Goal: Information Seeking & Learning: Check status

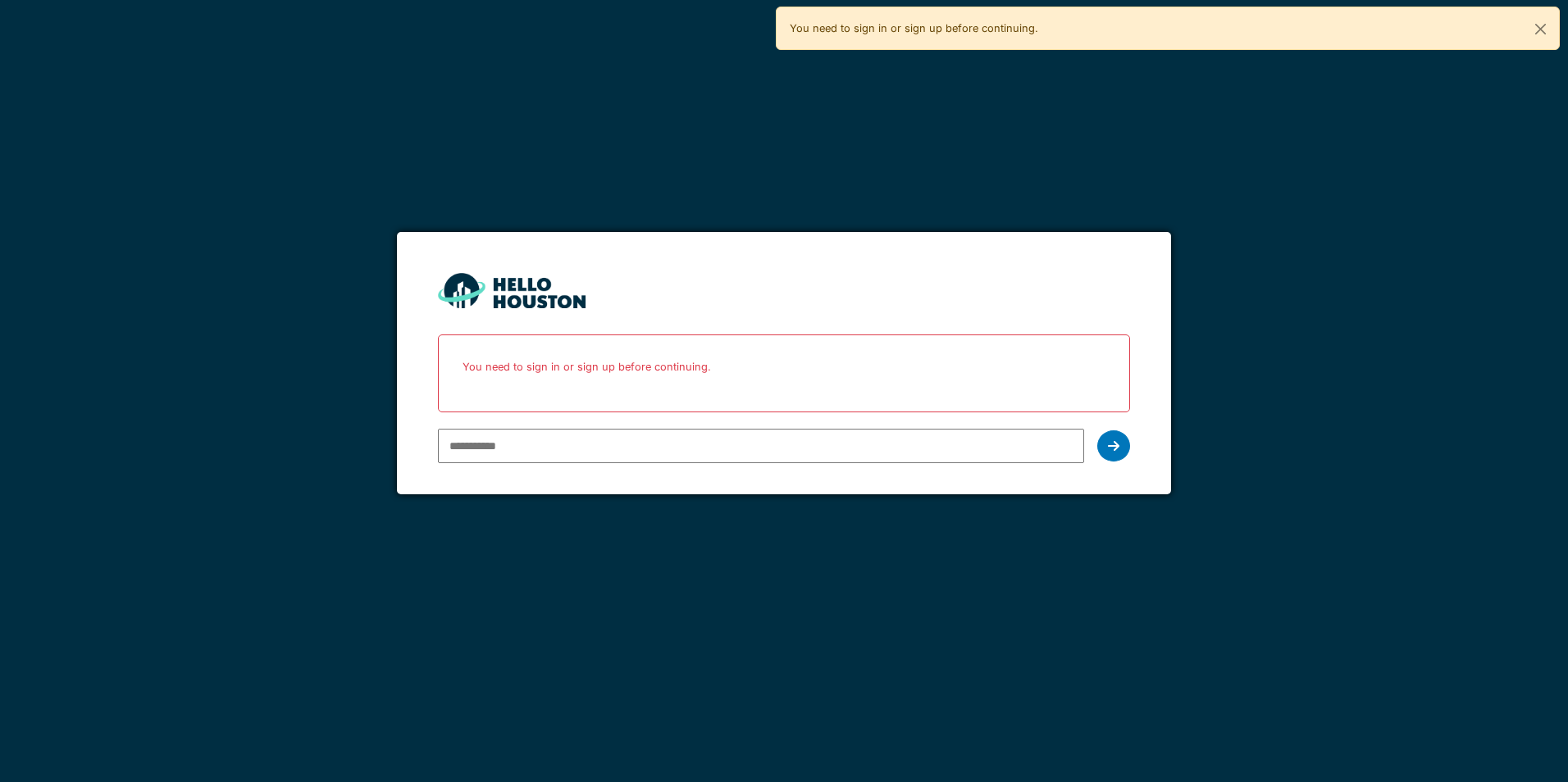
click at [493, 448] on input "email" at bounding box center [761, 446] width 646 height 34
type input "**********"
click at [1116, 448] on icon at bounding box center [1113, 446] width 11 height 13
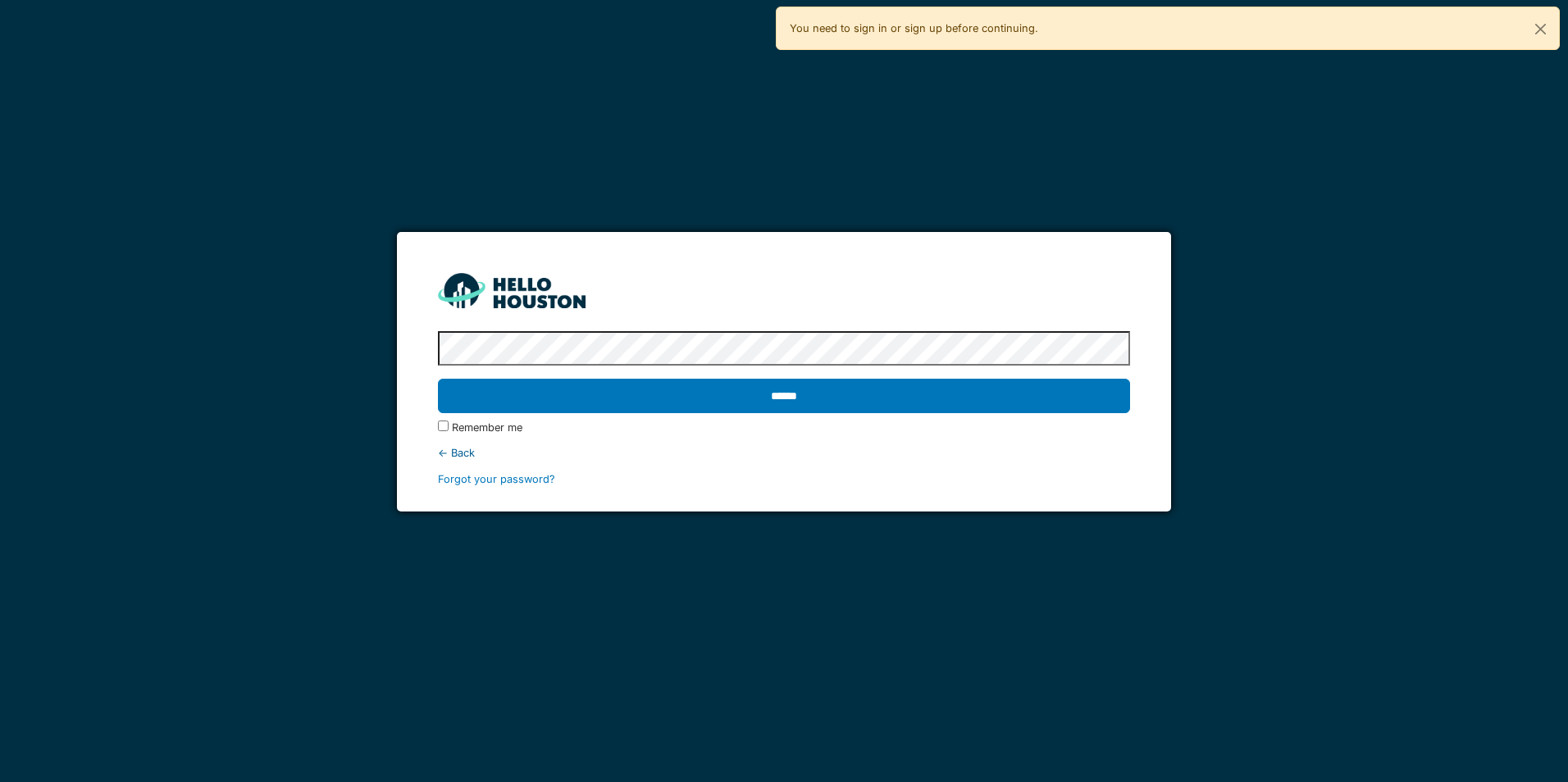
click at [438, 379] on input "******" at bounding box center [783, 396] width 691 height 34
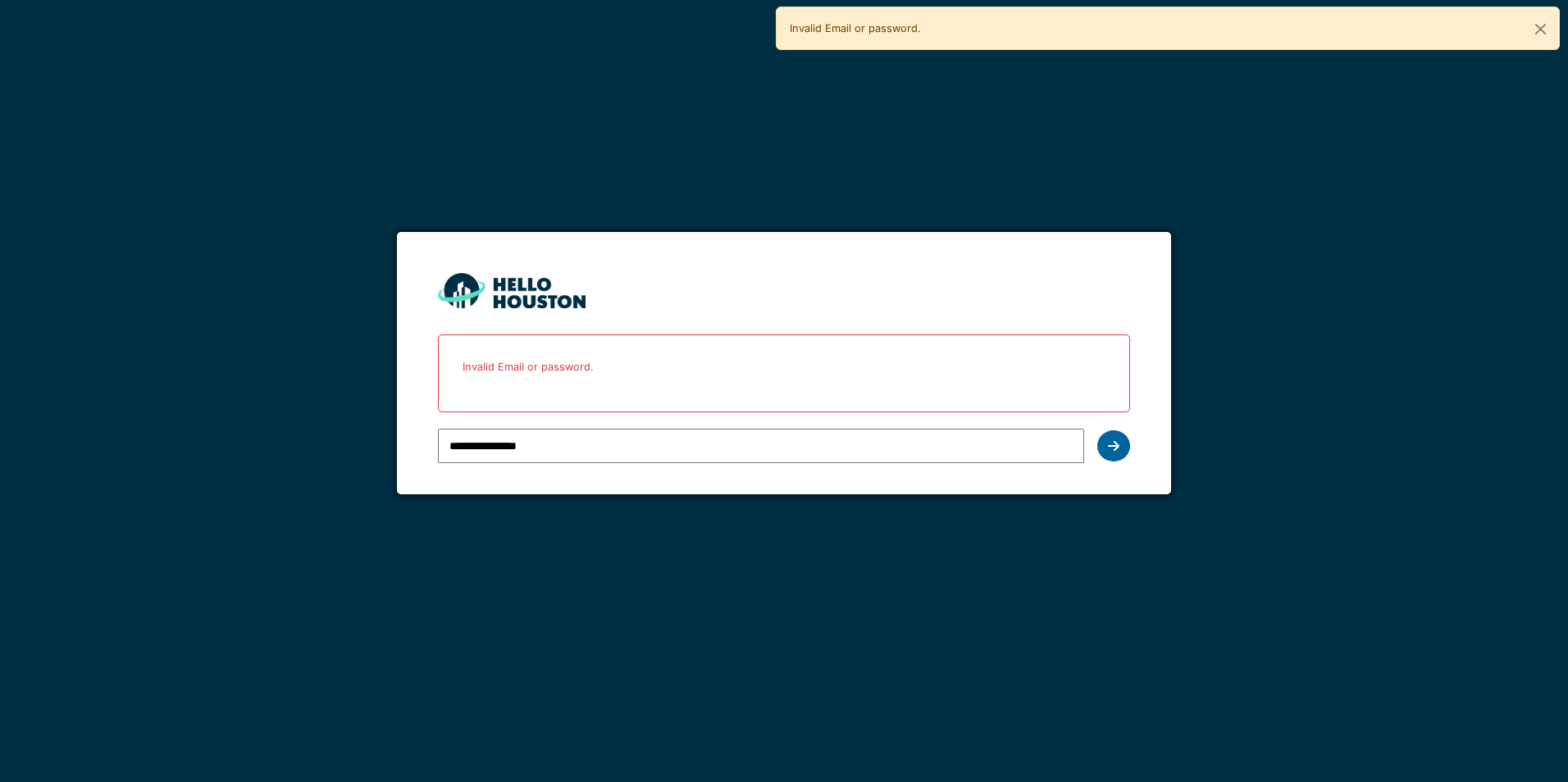
click at [1115, 449] on icon at bounding box center [1113, 446] width 11 height 13
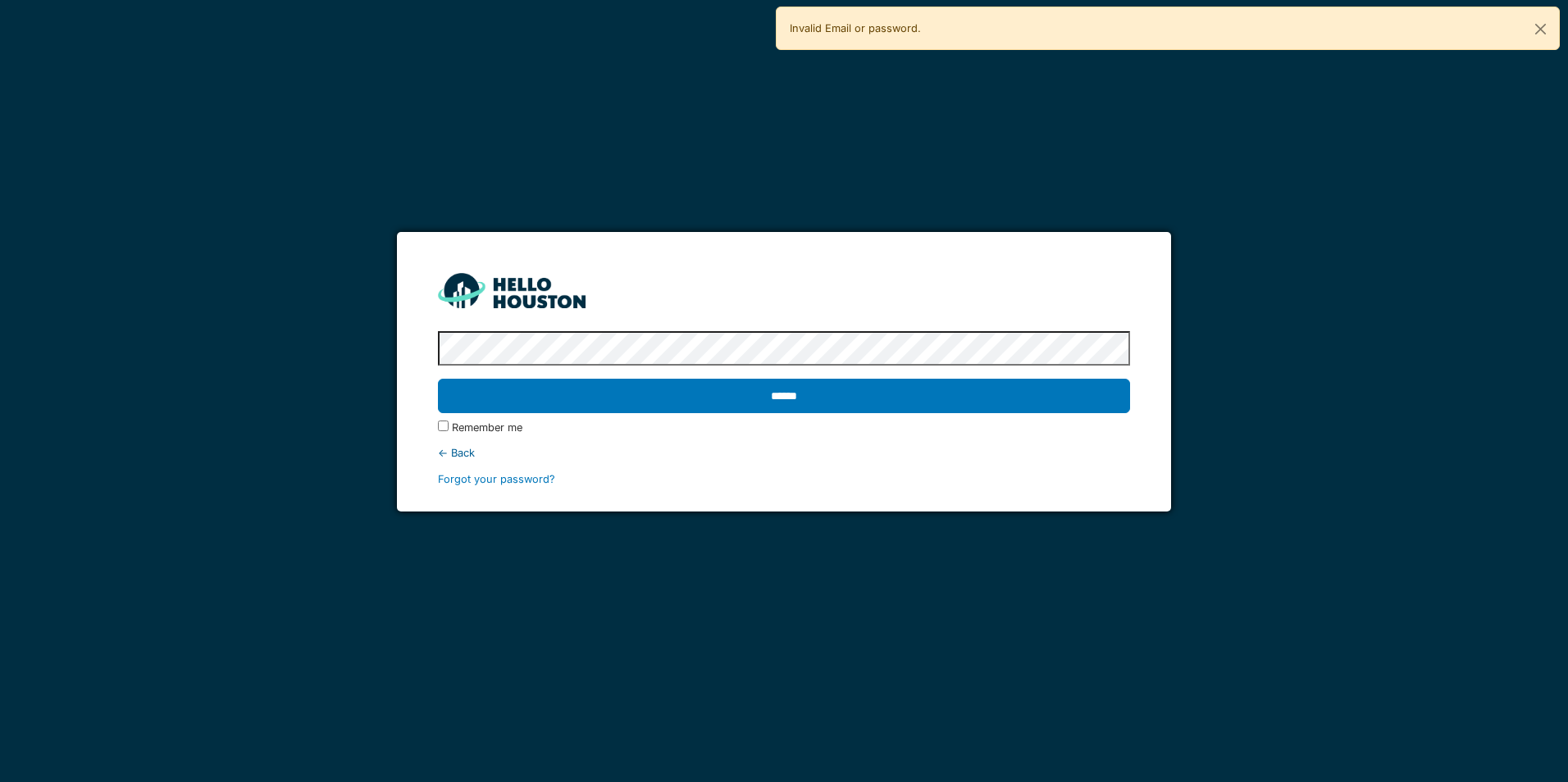
click at [438, 379] on input "******" at bounding box center [783, 396] width 691 height 34
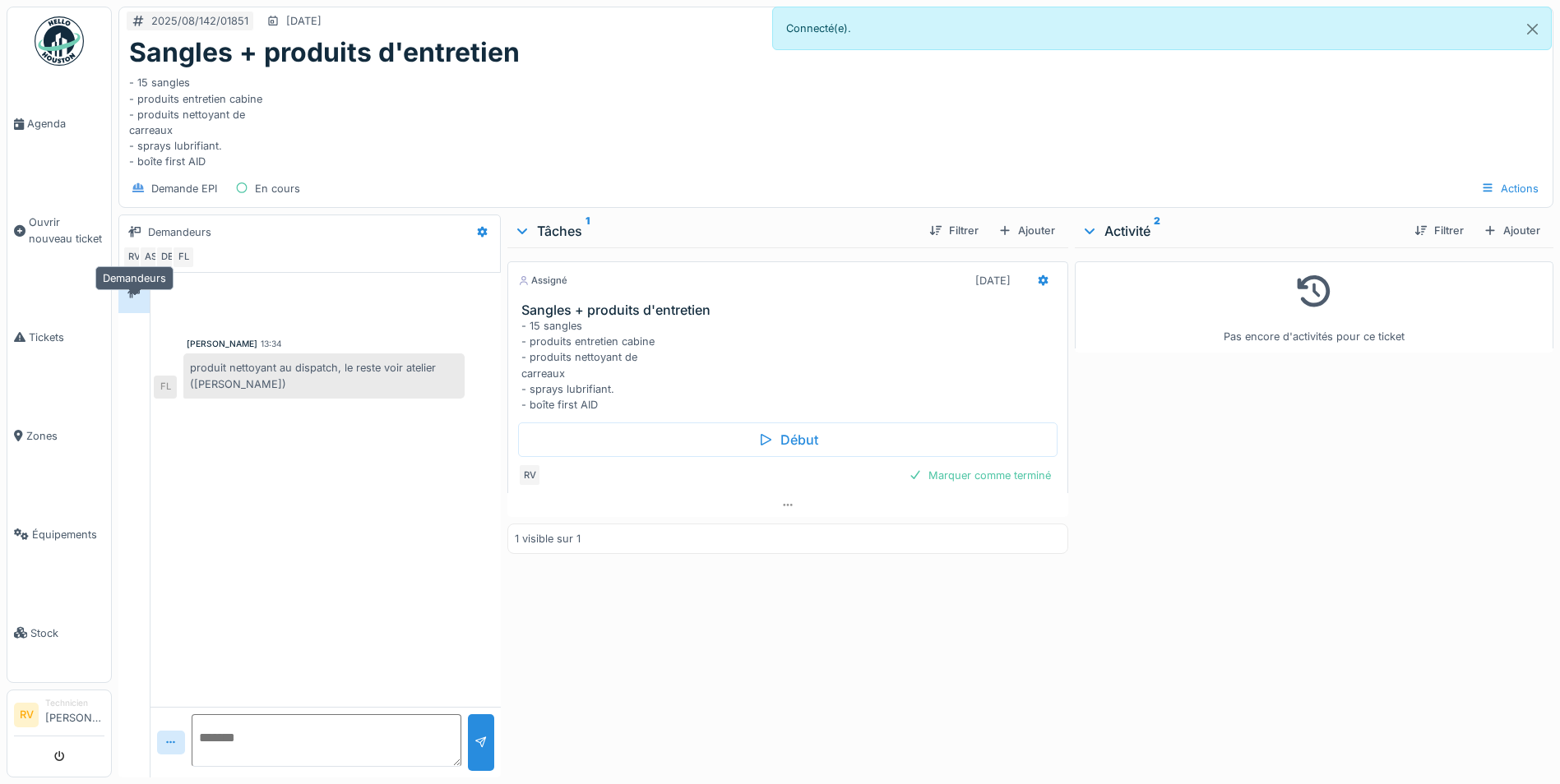
click at [139, 299] on icon at bounding box center [133, 293] width 13 height 10
click at [140, 287] on div "1" at bounding box center [142, 281] width 11 height 12
click at [46, 116] on span "Agenda" at bounding box center [66, 124] width 77 height 15
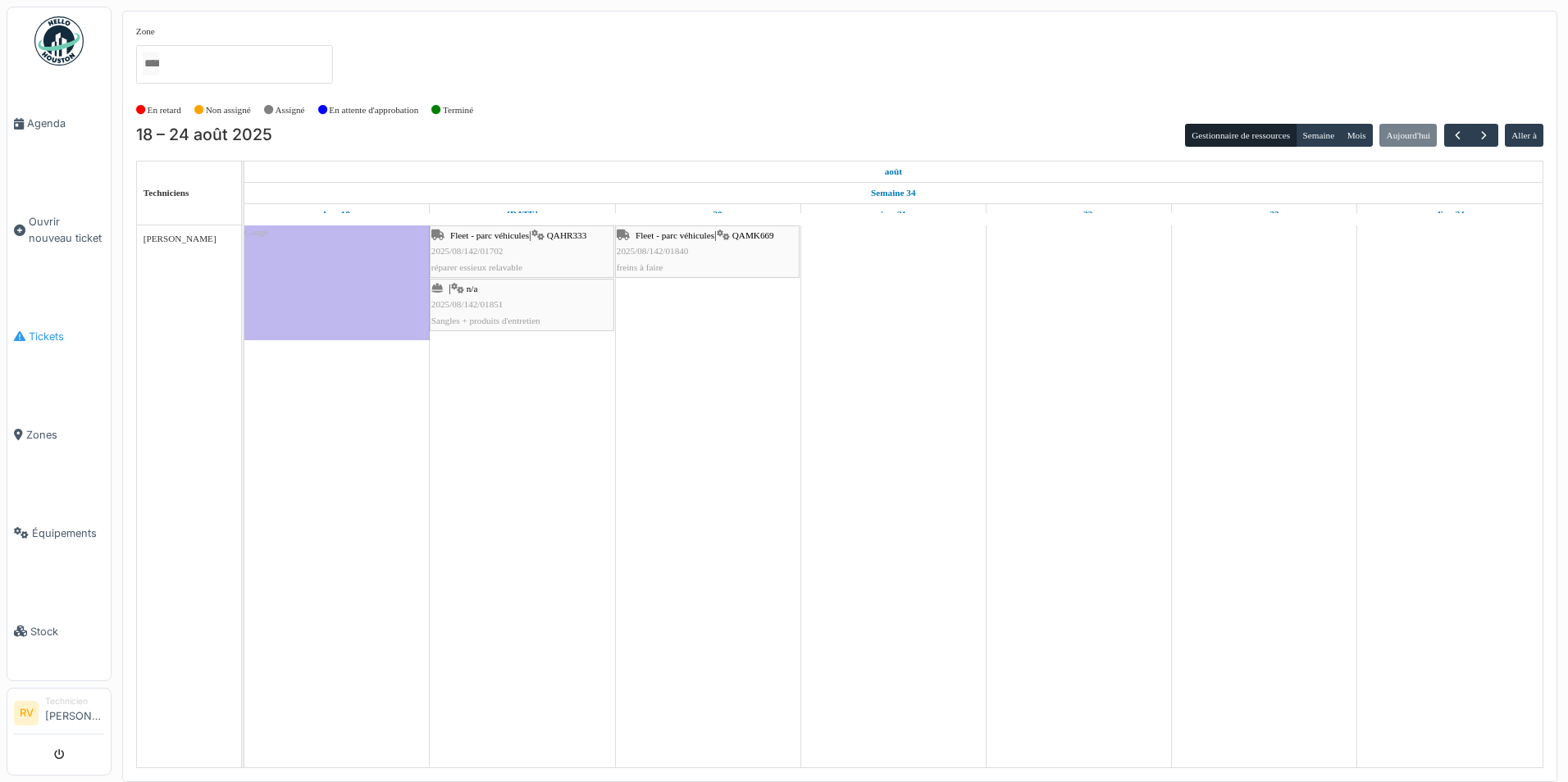
click at [54, 335] on span "Tickets" at bounding box center [66, 336] width 76 height 15
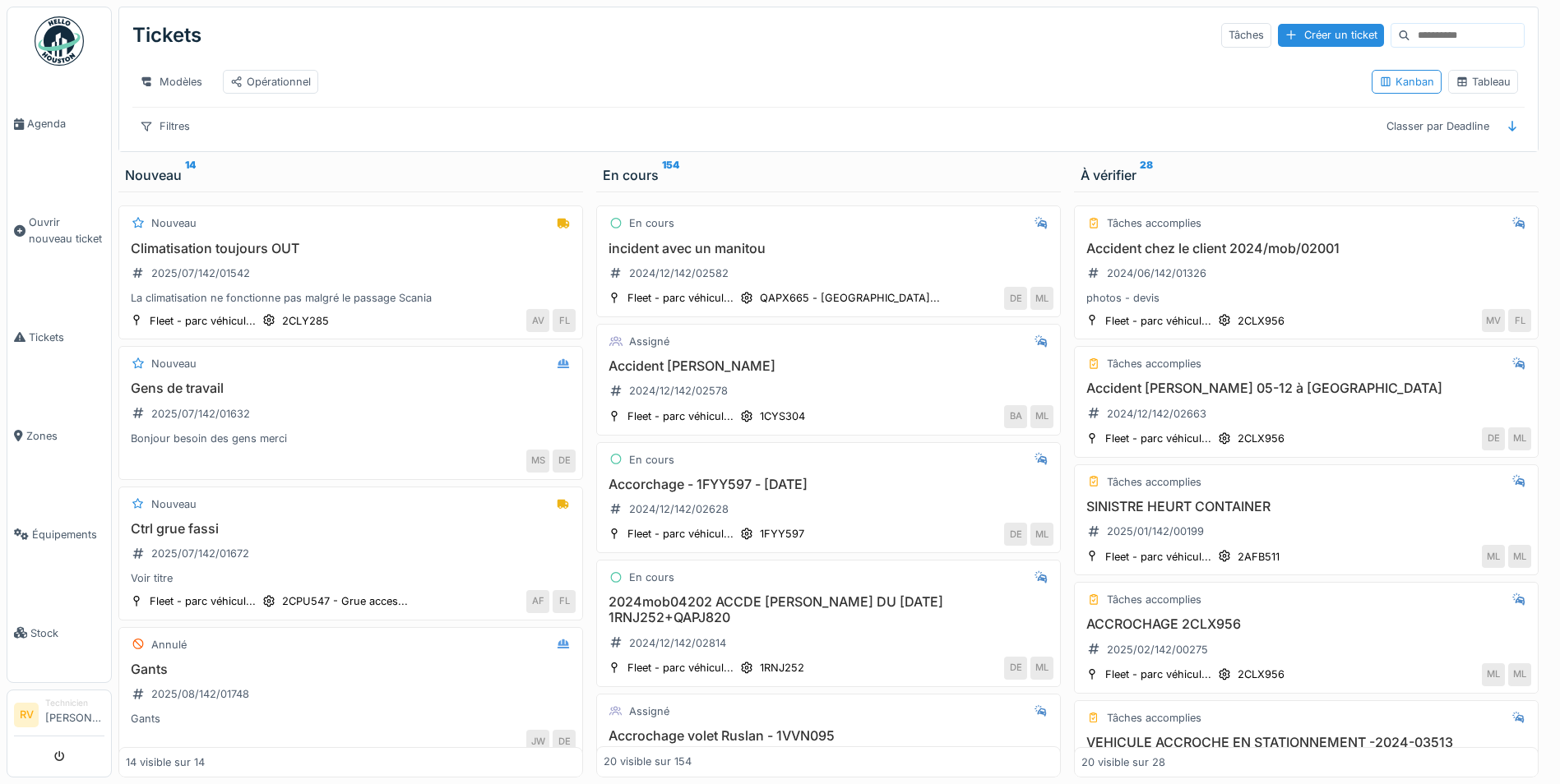
click at [77, 714] on li "Technicien Rony Vaes" at bounding box center [75, 714] width 59 height 35
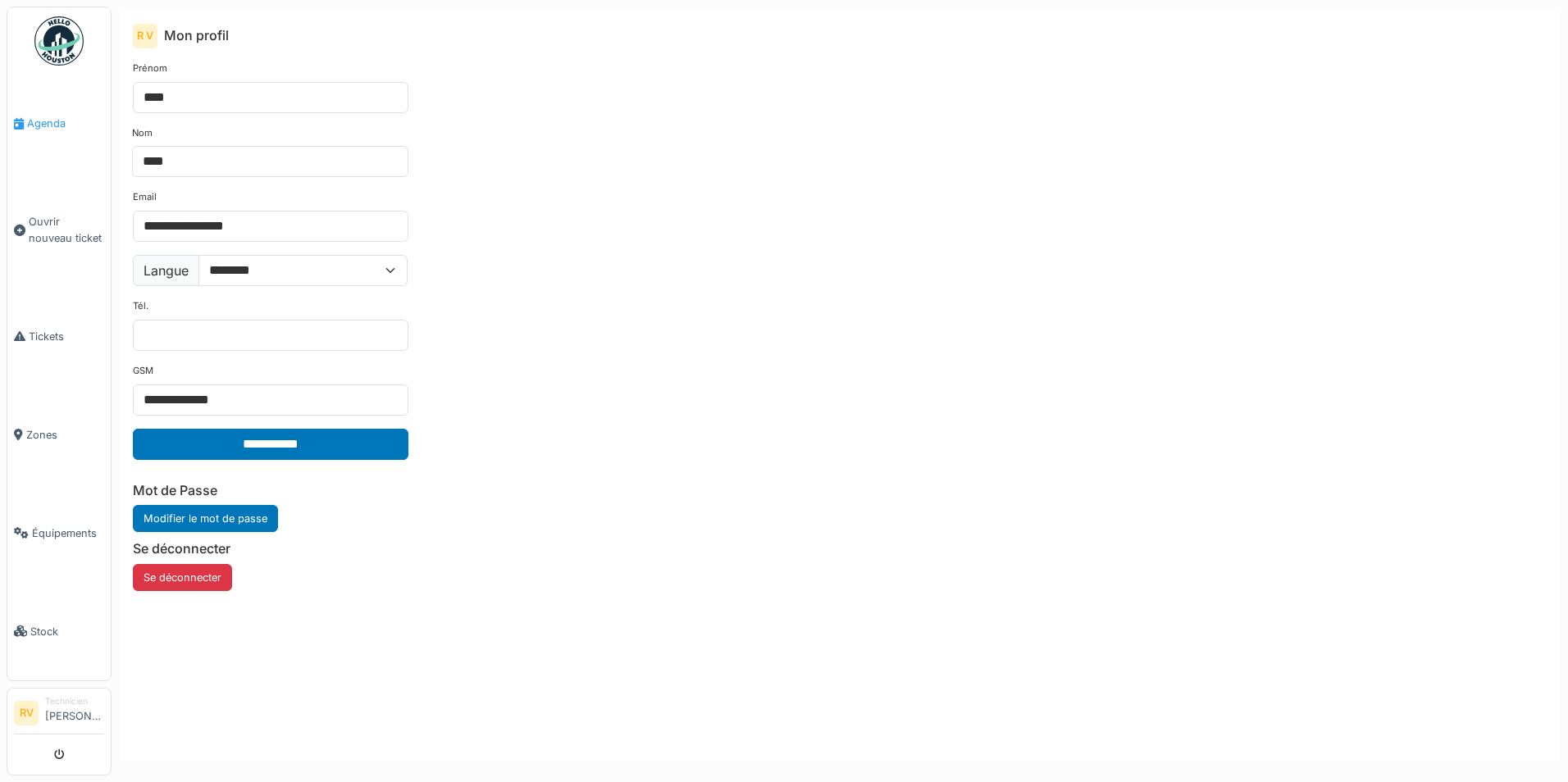
click at [33, 128] on span "Agenda" at bounding box center [66, 124] width 77 height 15
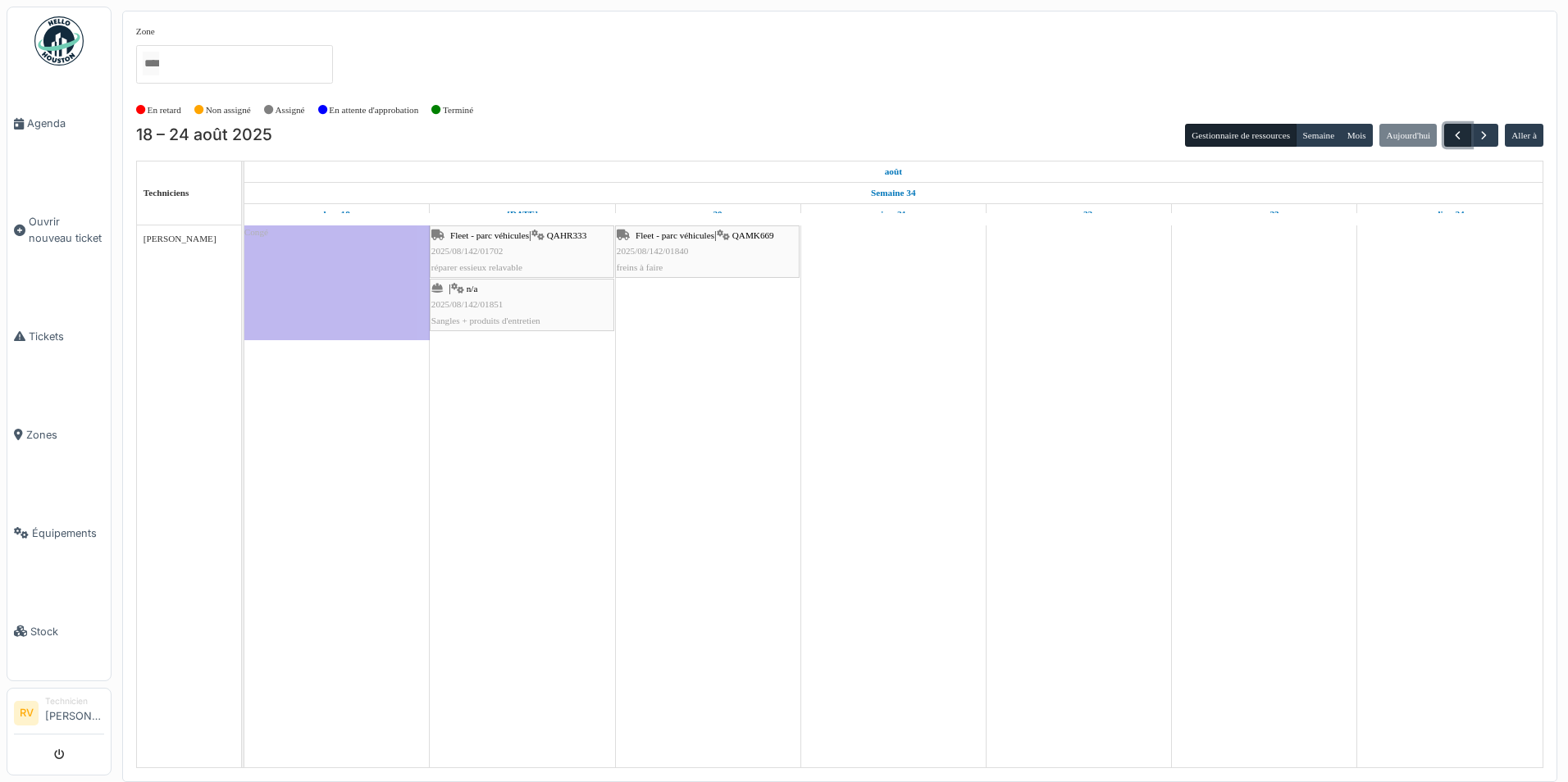
click at [1456, 136] on span "button" at bounding box center [1458, 136] width 14 height 14
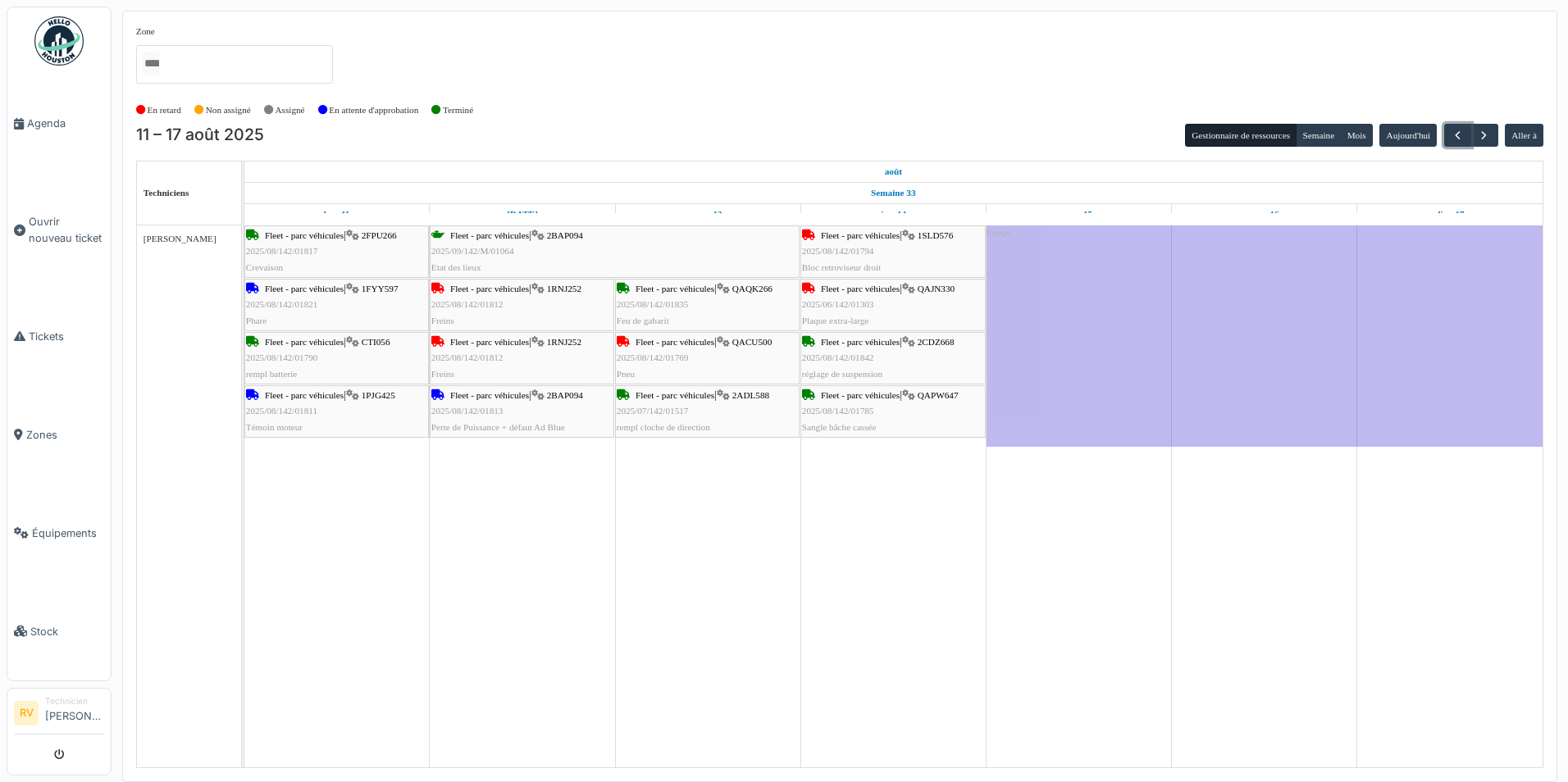
click at [488, 310] on div "Fleet - parc véhicules | 1RNJ252 2025/08/142/01812 Freins" at bounding box center [521, 305] width 181 height 47
click at [665, 356] on span "2025/08/142/01769" at bounding box center [653, 357] width 72 height 9
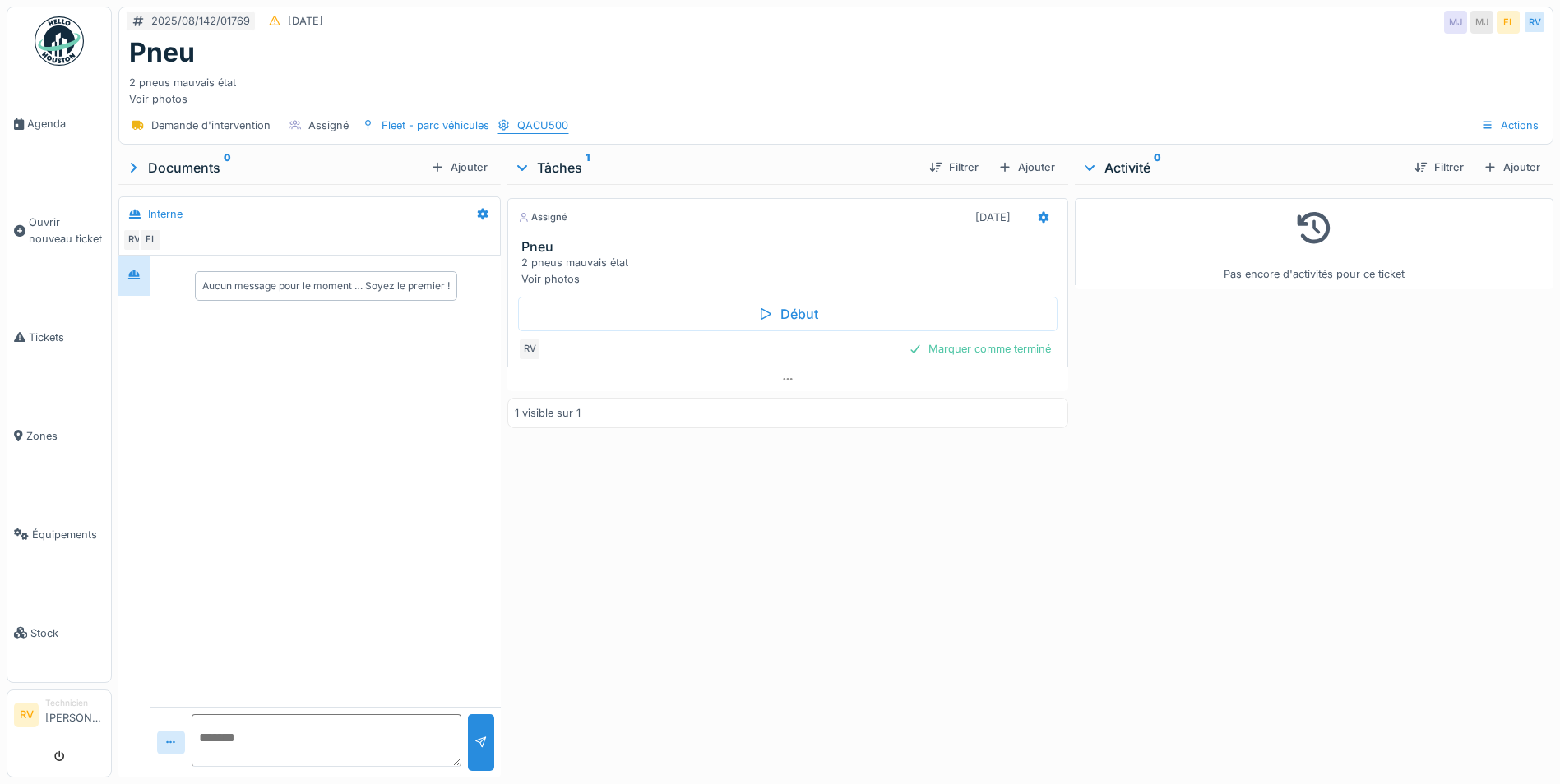
click at [539, 124] on div "QACU500" at bounding box center [542, 126] width 51 height 15
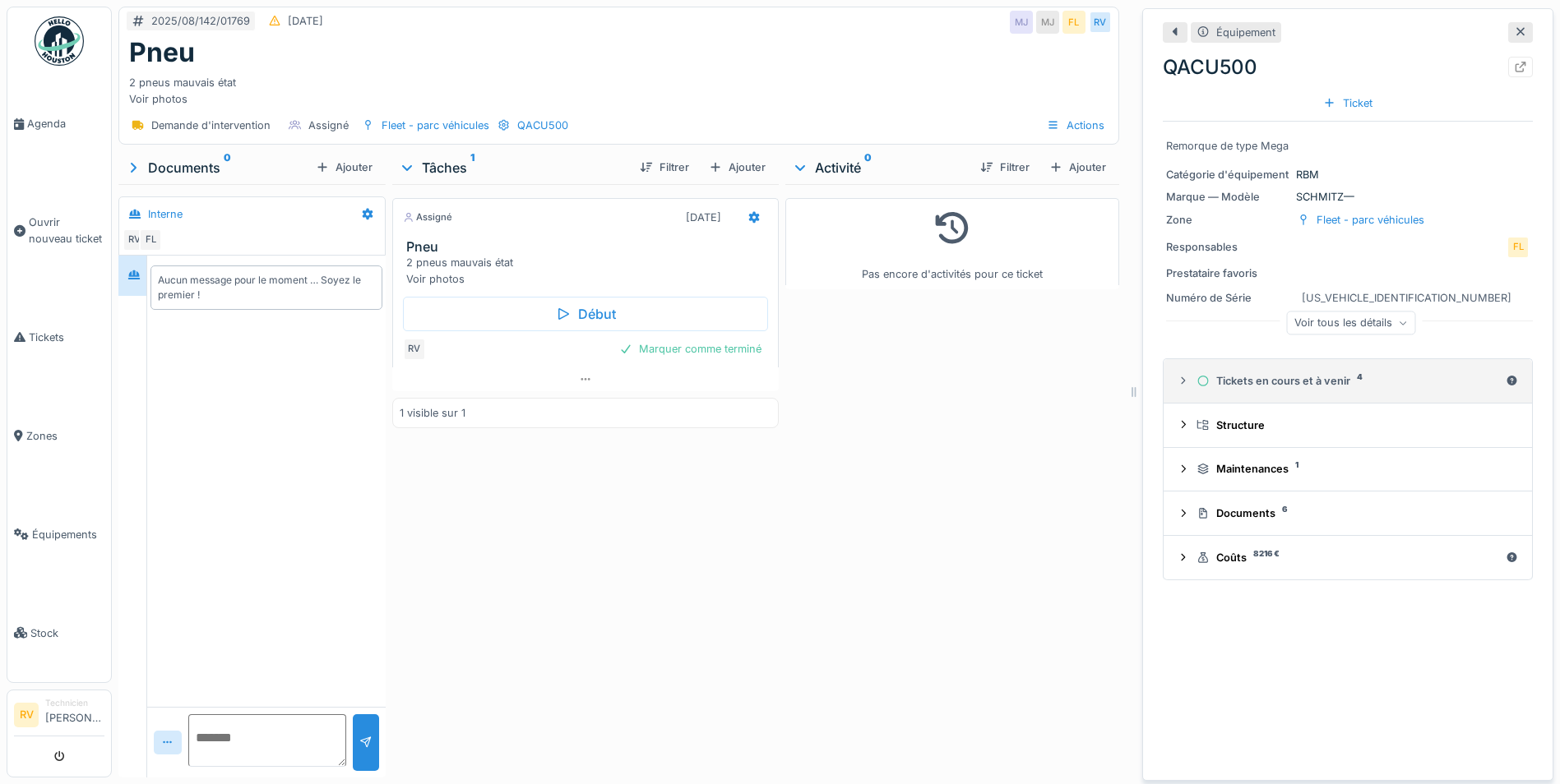
click at [1247, 388] on div "Tickets en cours et à venir 4" at bounding box center [1347, 381] width 302 height 15
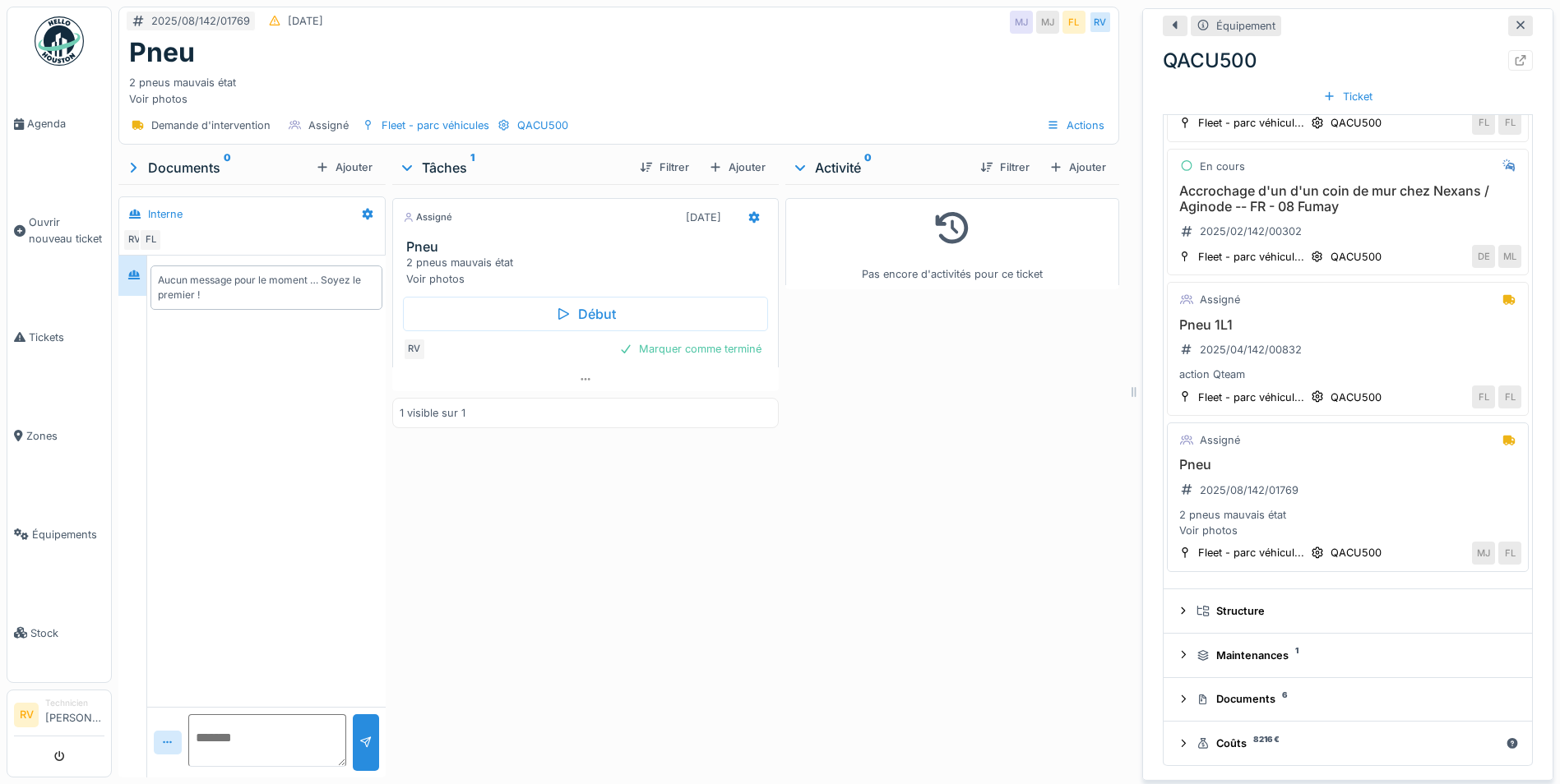
scroll to position [12, 0]
click at [1210, 483] on div "2025/08/142/01769" at bounding box center [1249, 491] width 99 height 15
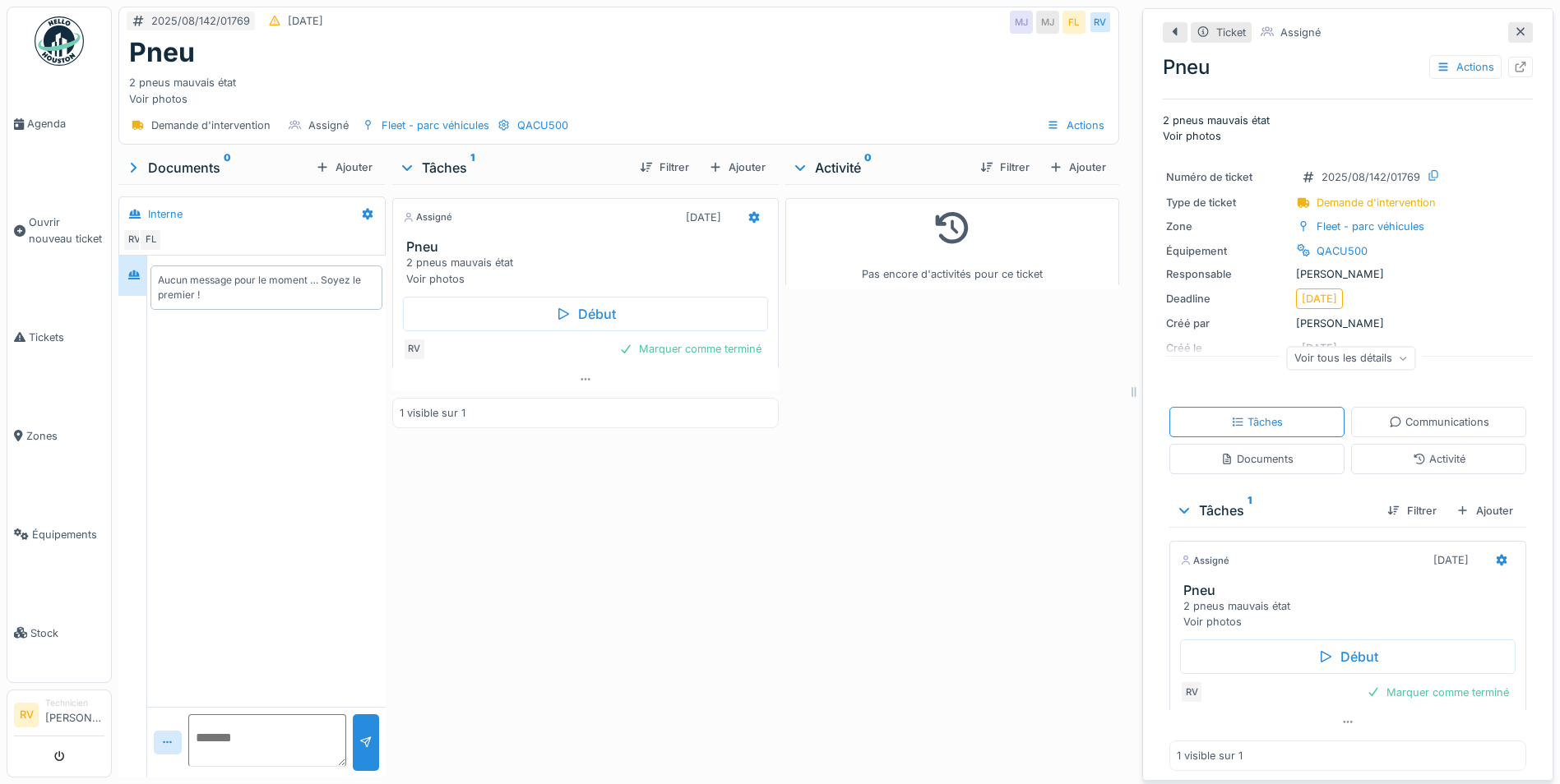
click at [1400, 357] on icon at bounding box center [1403, 359] width 7 height 4
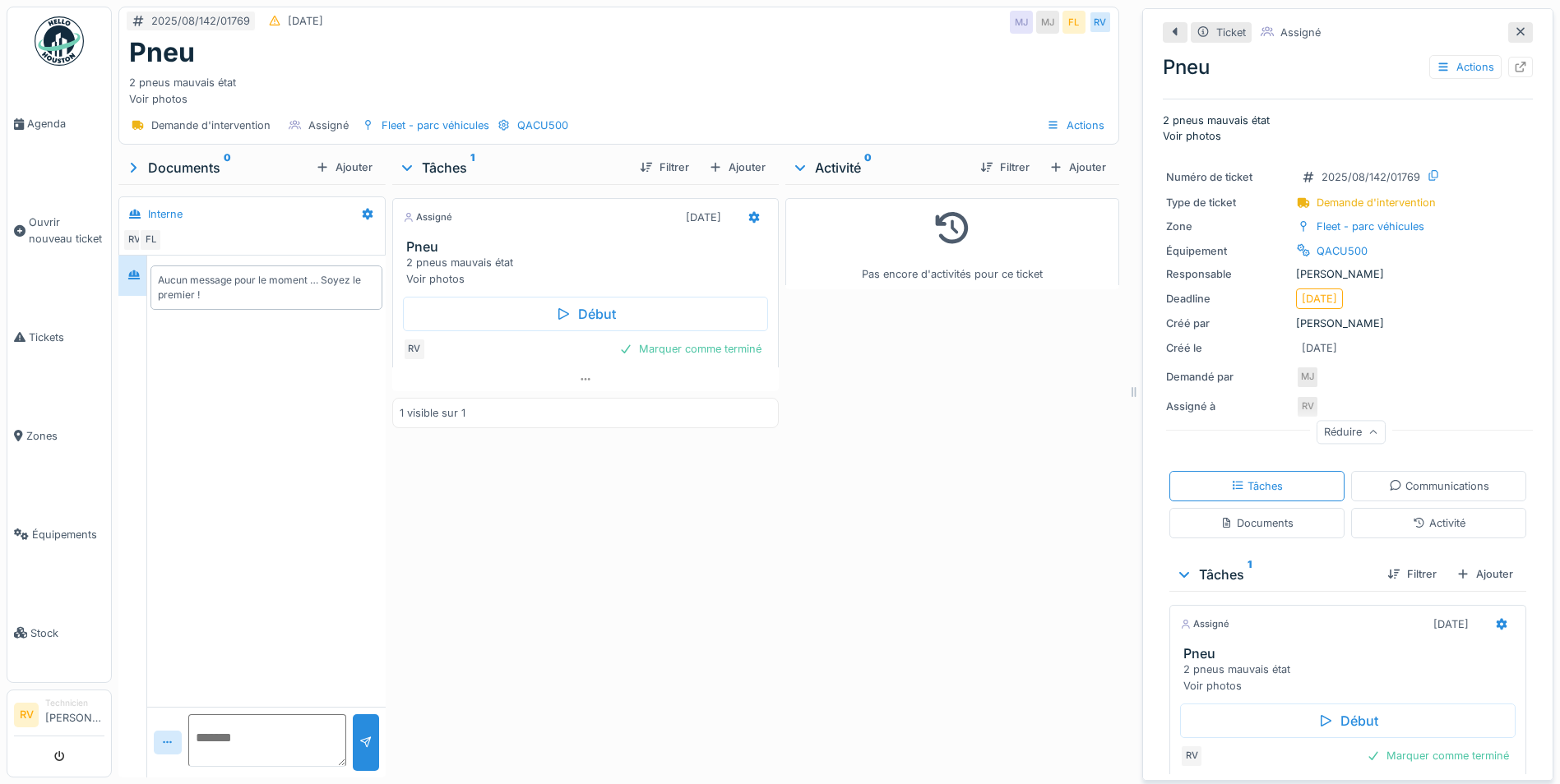
scroll to position [69, 0]
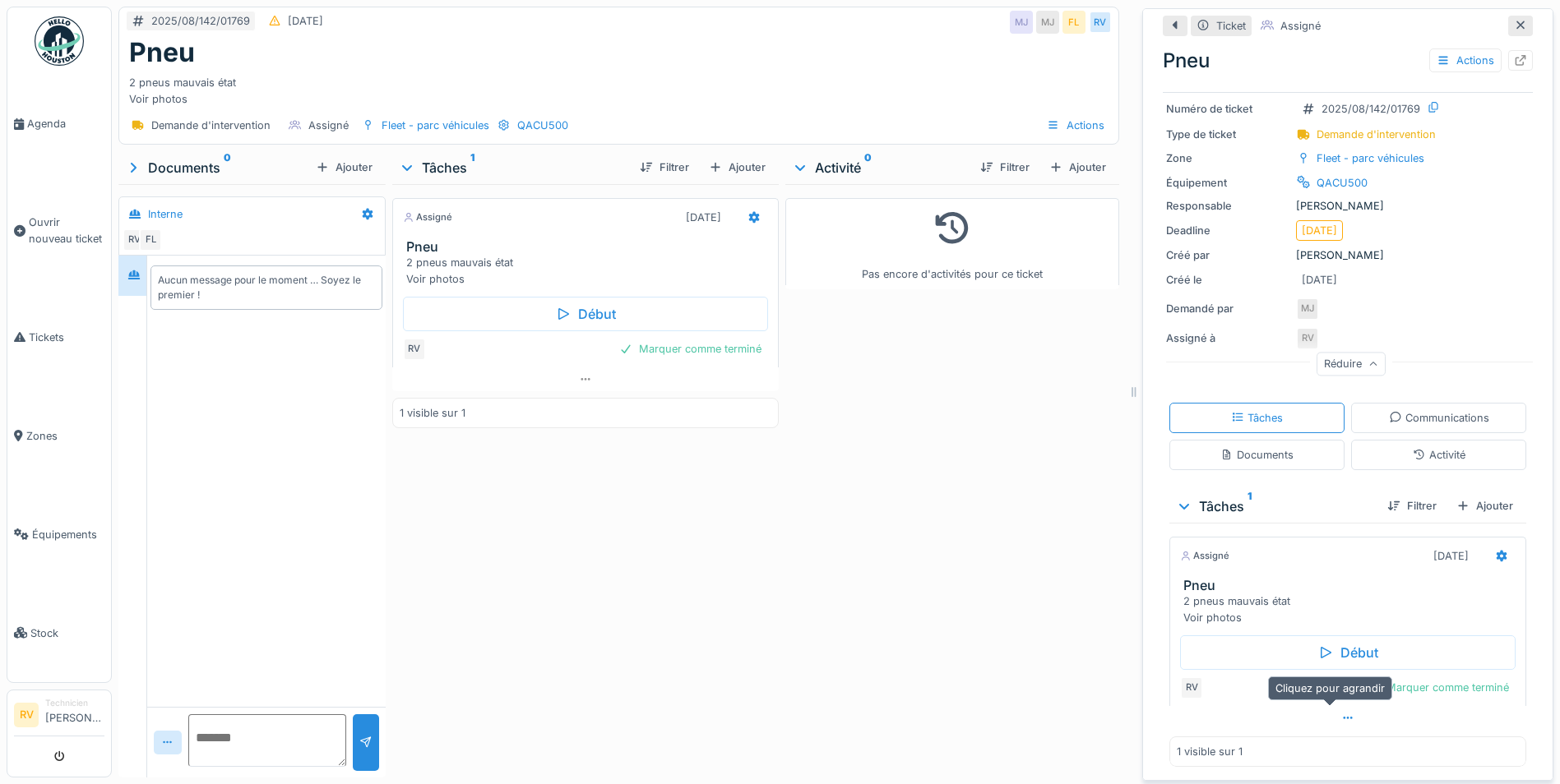
click at [1341, 713] on icon at bounding box center [1347, 718] width 13 height 10
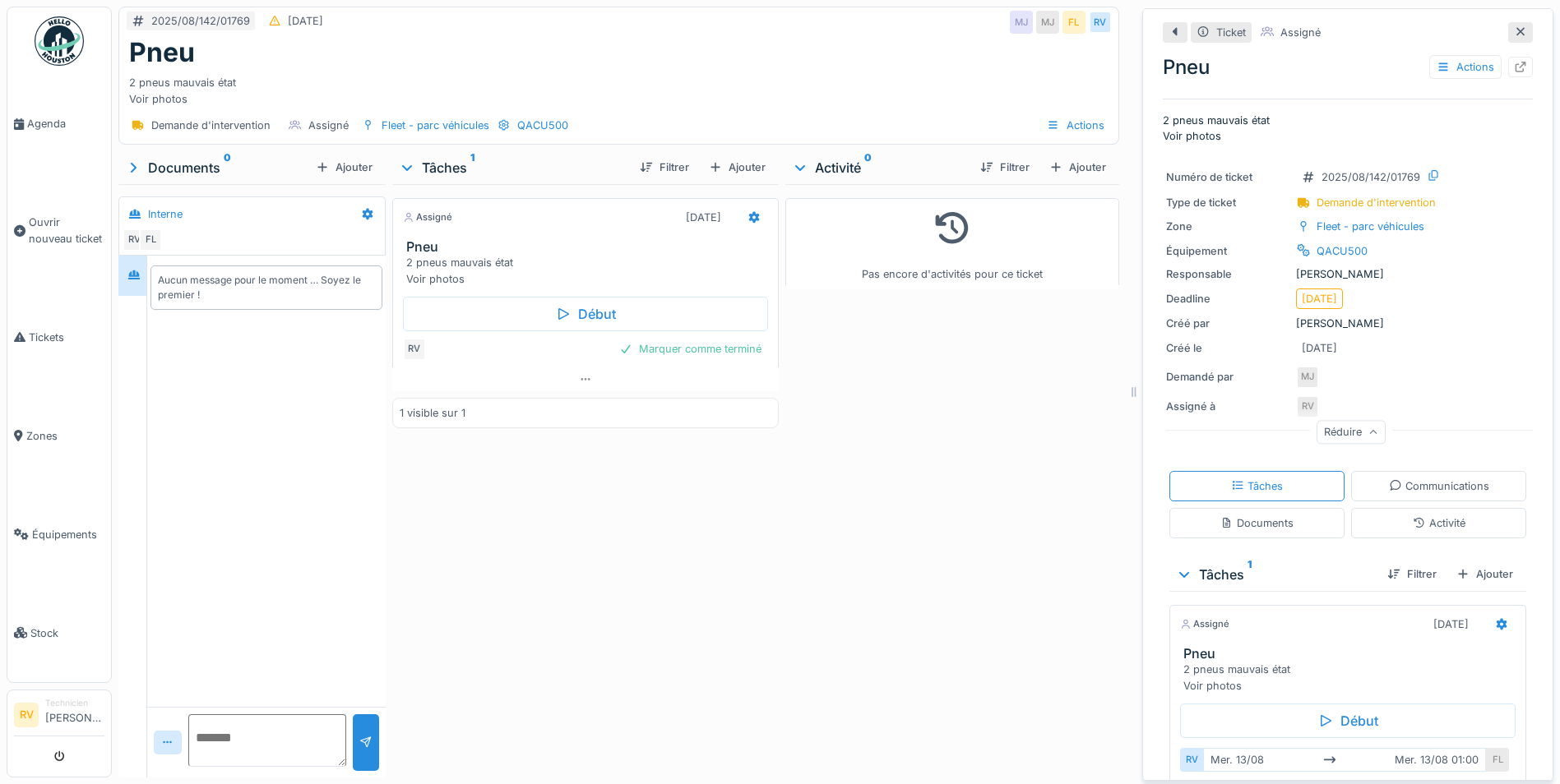
scroll to position [0, 0]
click at [1168, 29] on icon at bounding box center [1174, 32] width 13 height 10
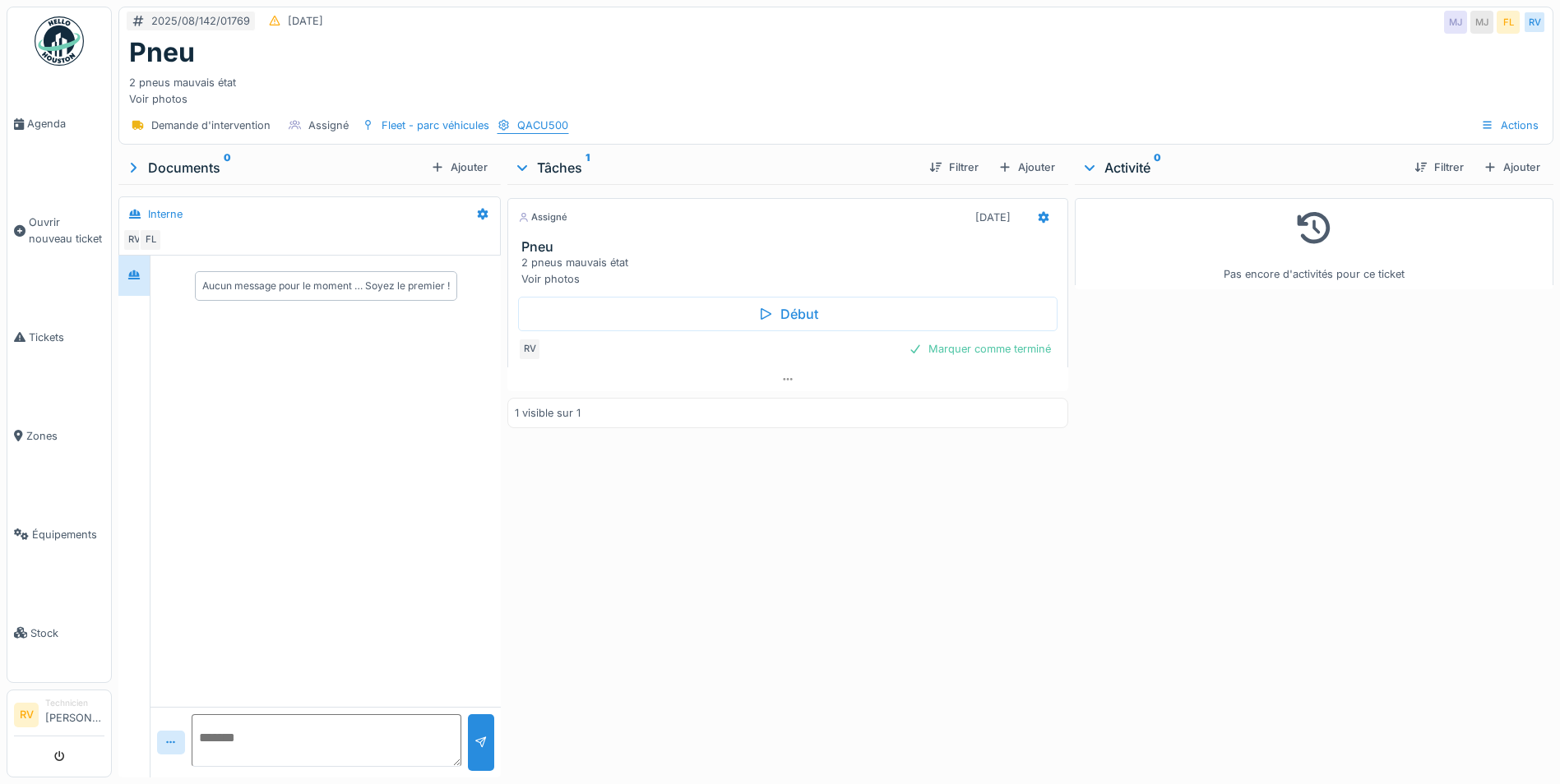
click at [548, 125] on div "QACU500" at bounding box center [542, 126] width 51 height 15
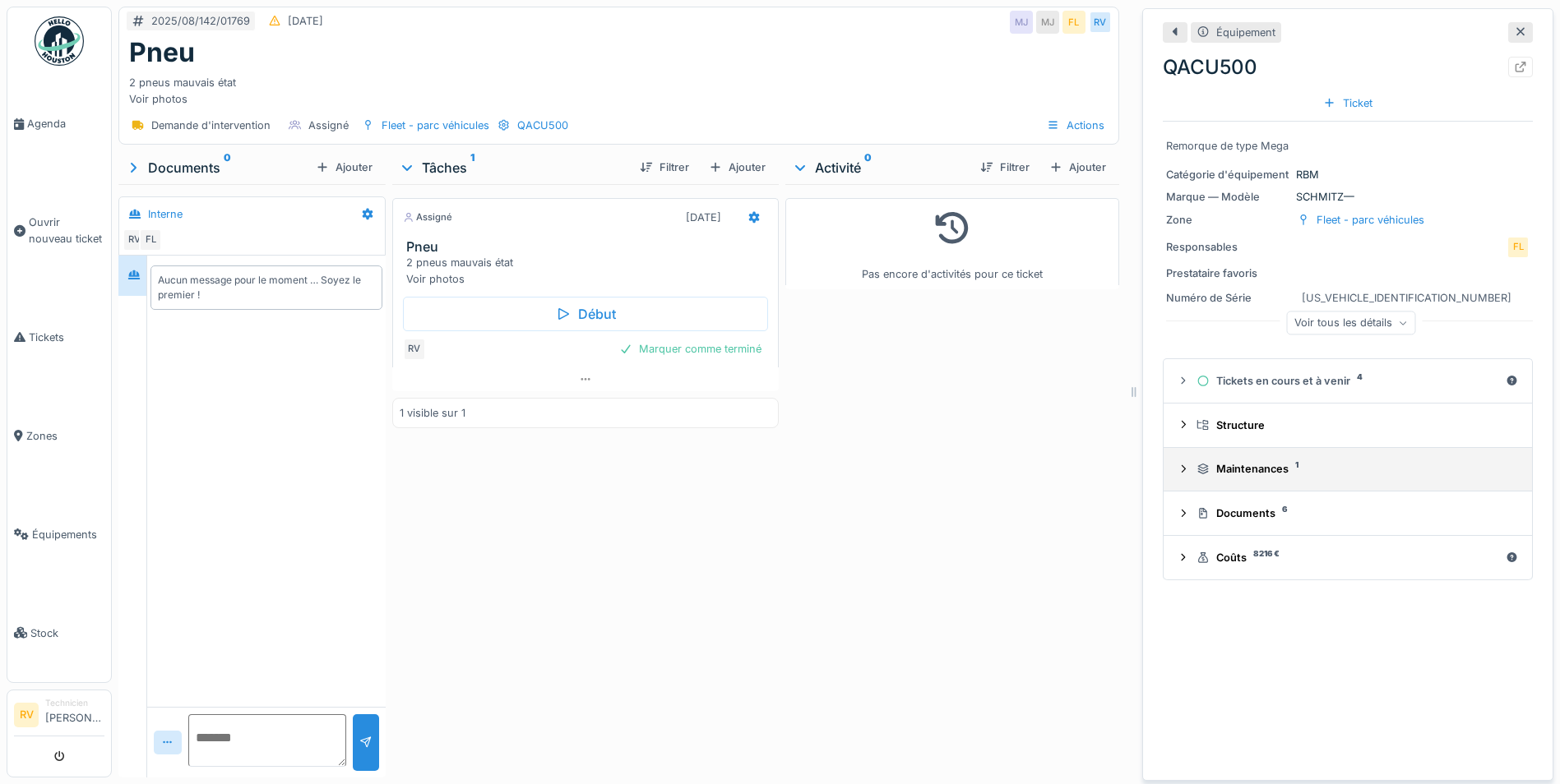
click at [1235, 475] on div "Maintenances 1" at bounding box center [1354, 469] width 316 height 15
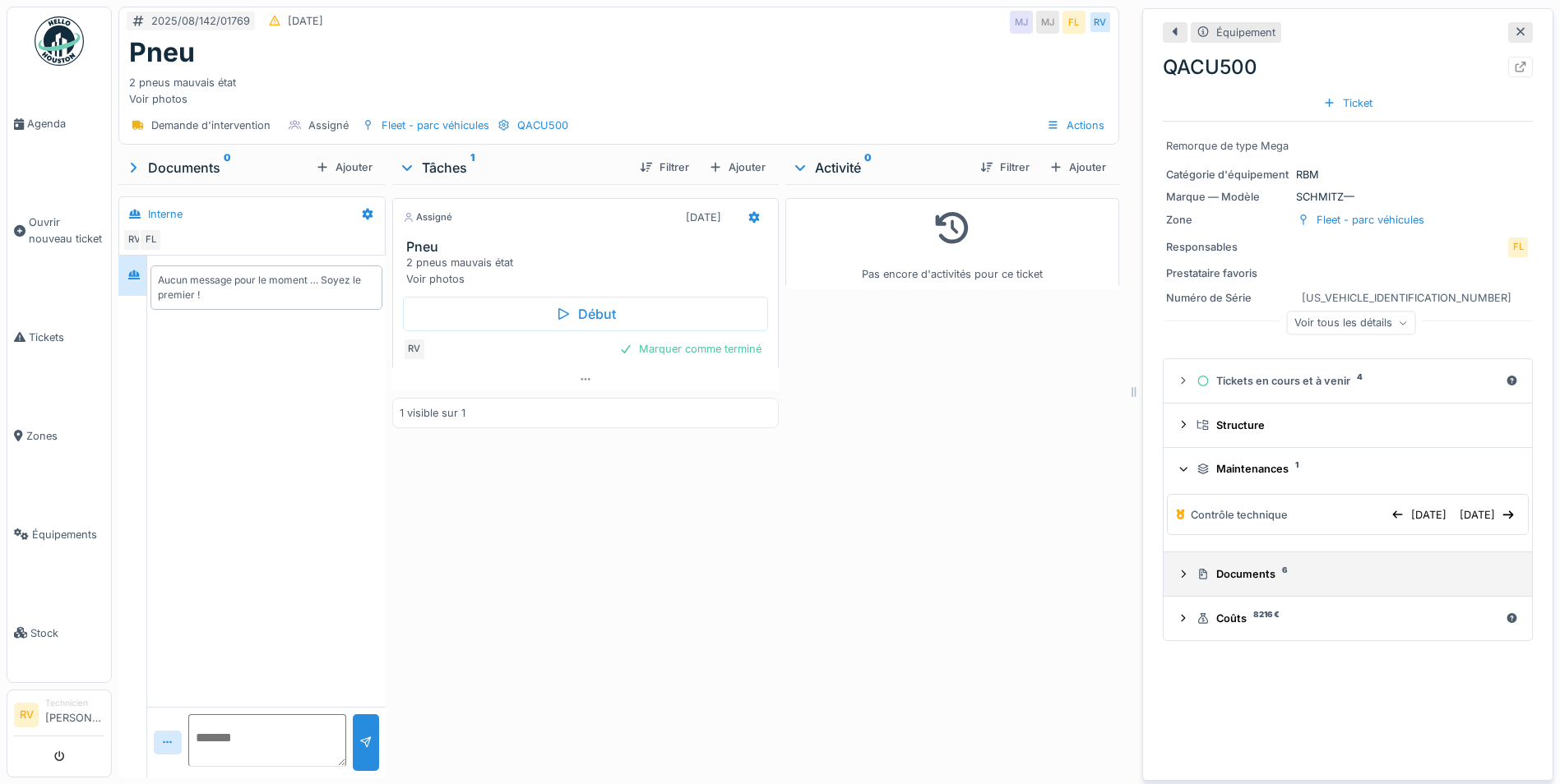
click at [1241, 582] on div "Documents 6" at bounding box center [1354, 574] width 316 height 15
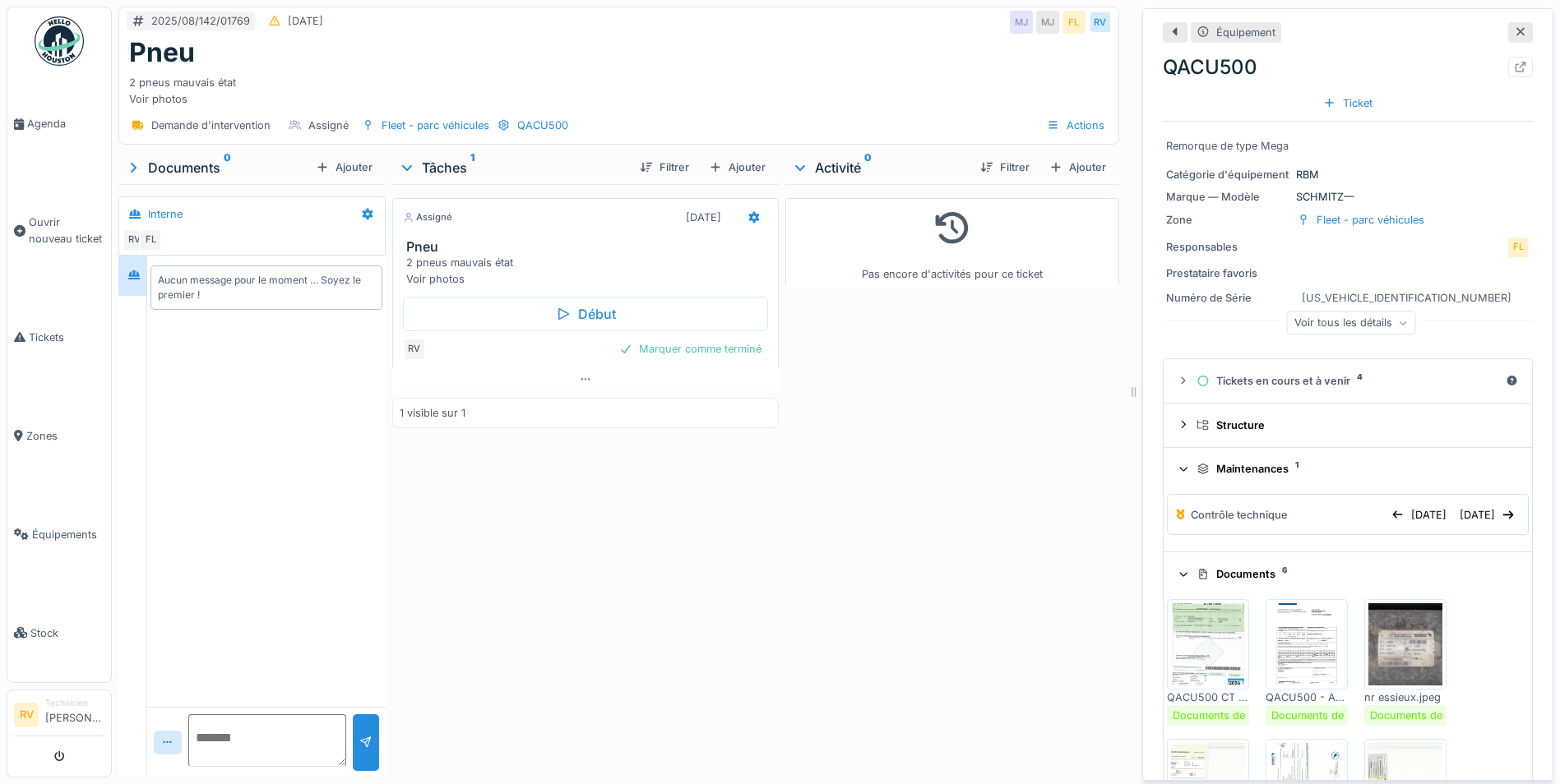
click at [1179, 467] on icon at bounding box center [1184, 469] width 10 height 13
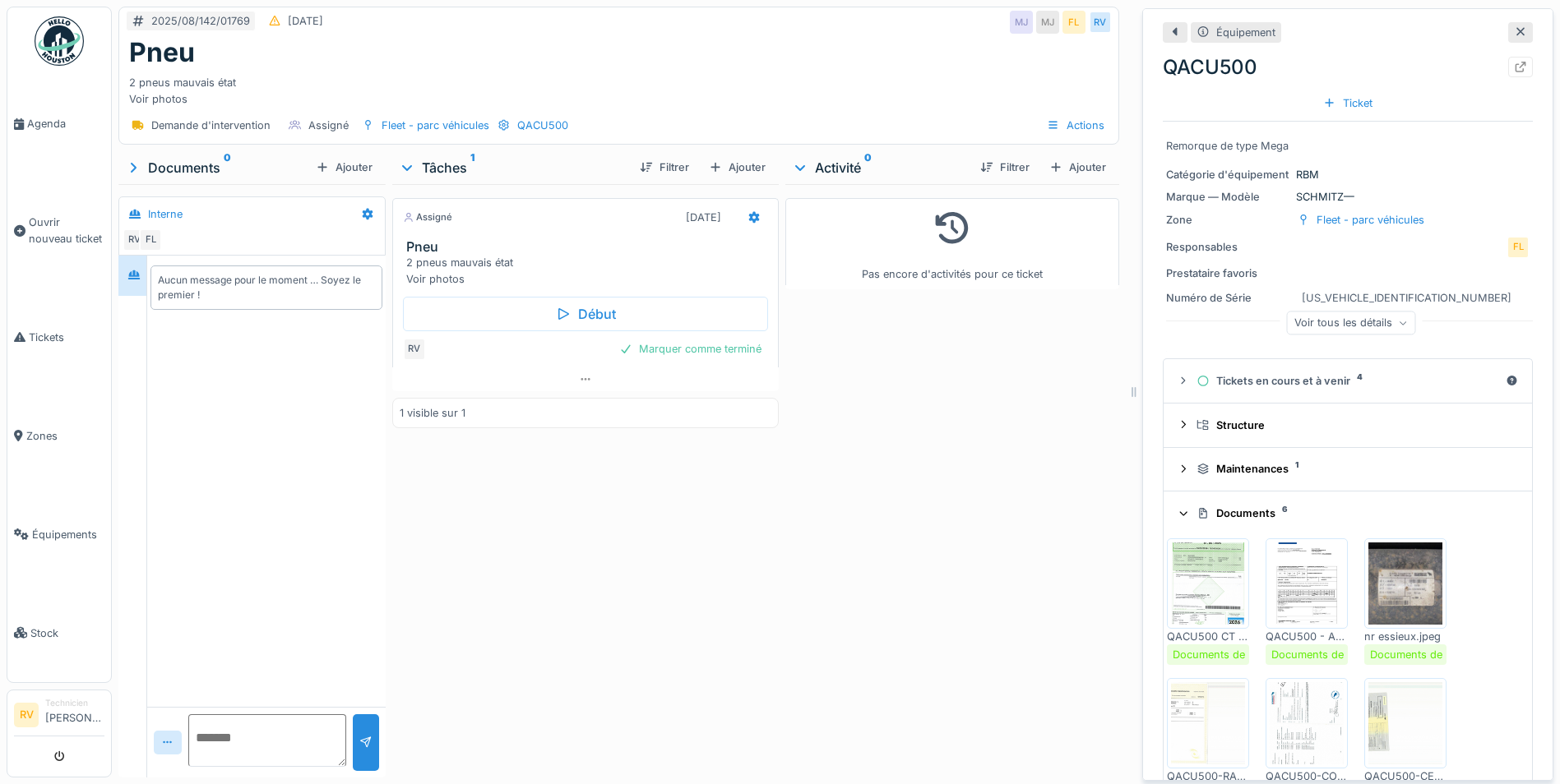
click at [1382, 320] on div "Voir tous les détails" at bounding box center [1352, 323] width 129 height 24
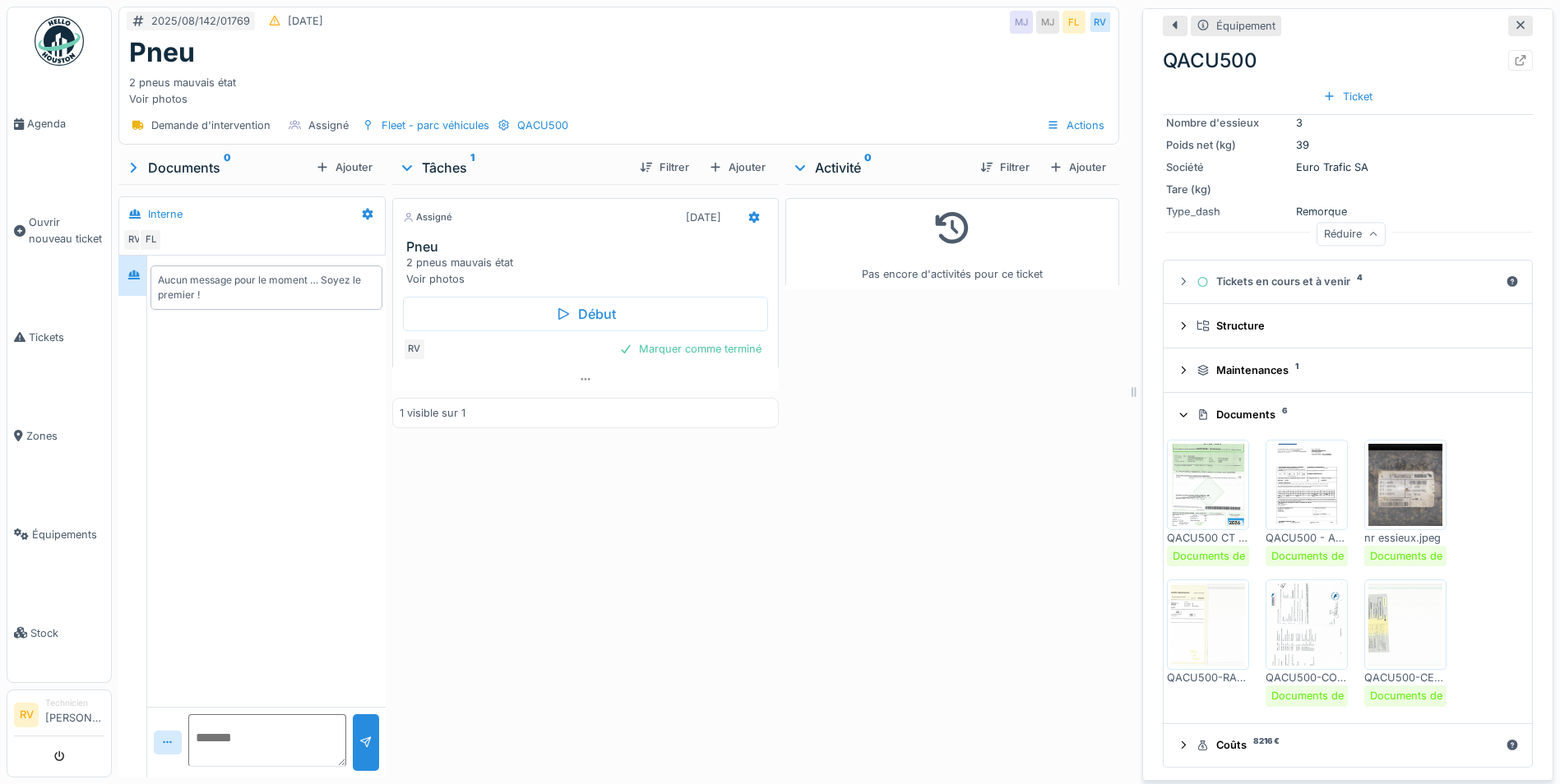
scroll to position [547, 0]
click at [1210, 746] on div "Coûts 8216 €" at bounding box center [1347, 744] width 302 height 15
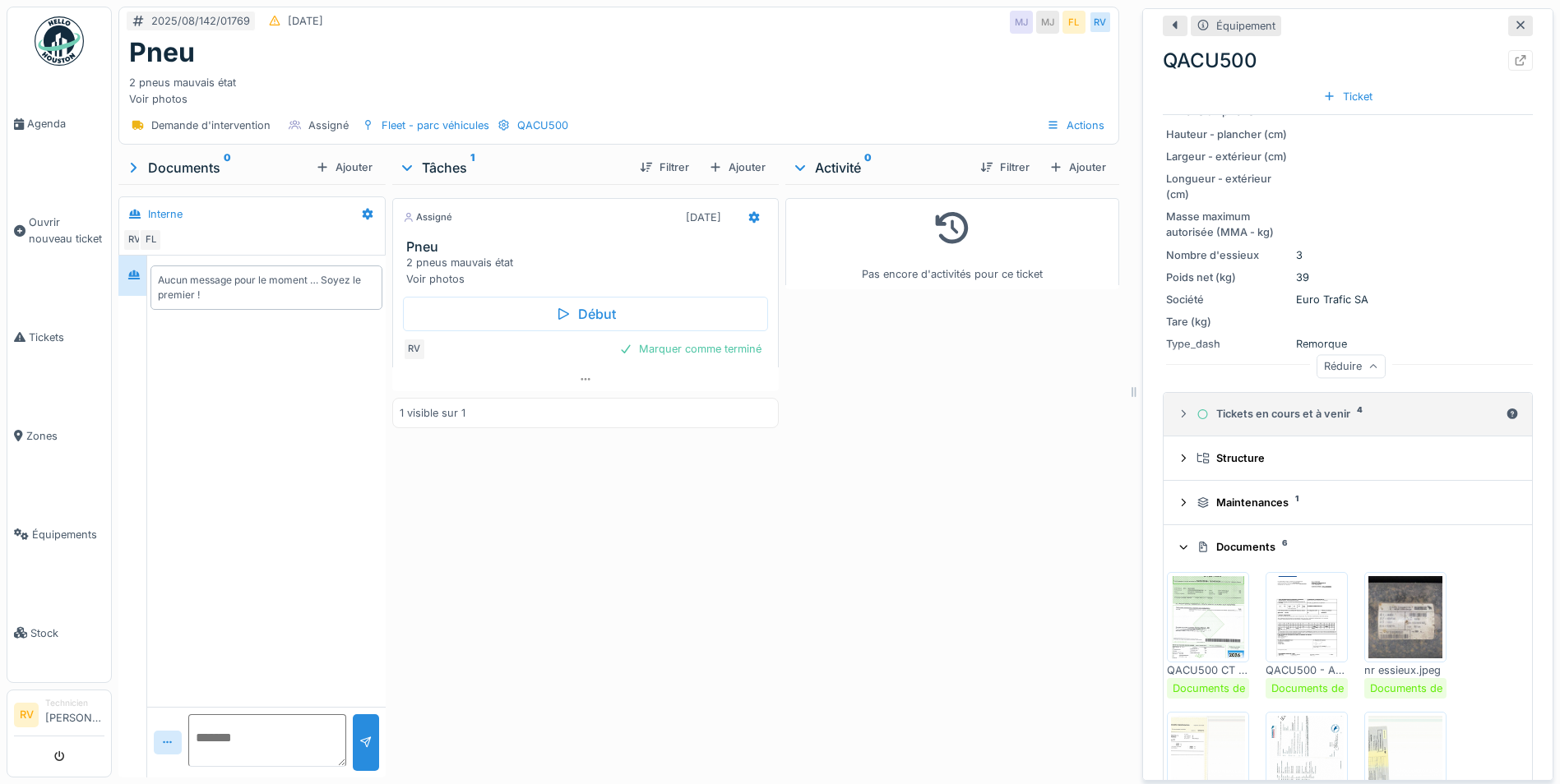
scroll to position [389, 0]
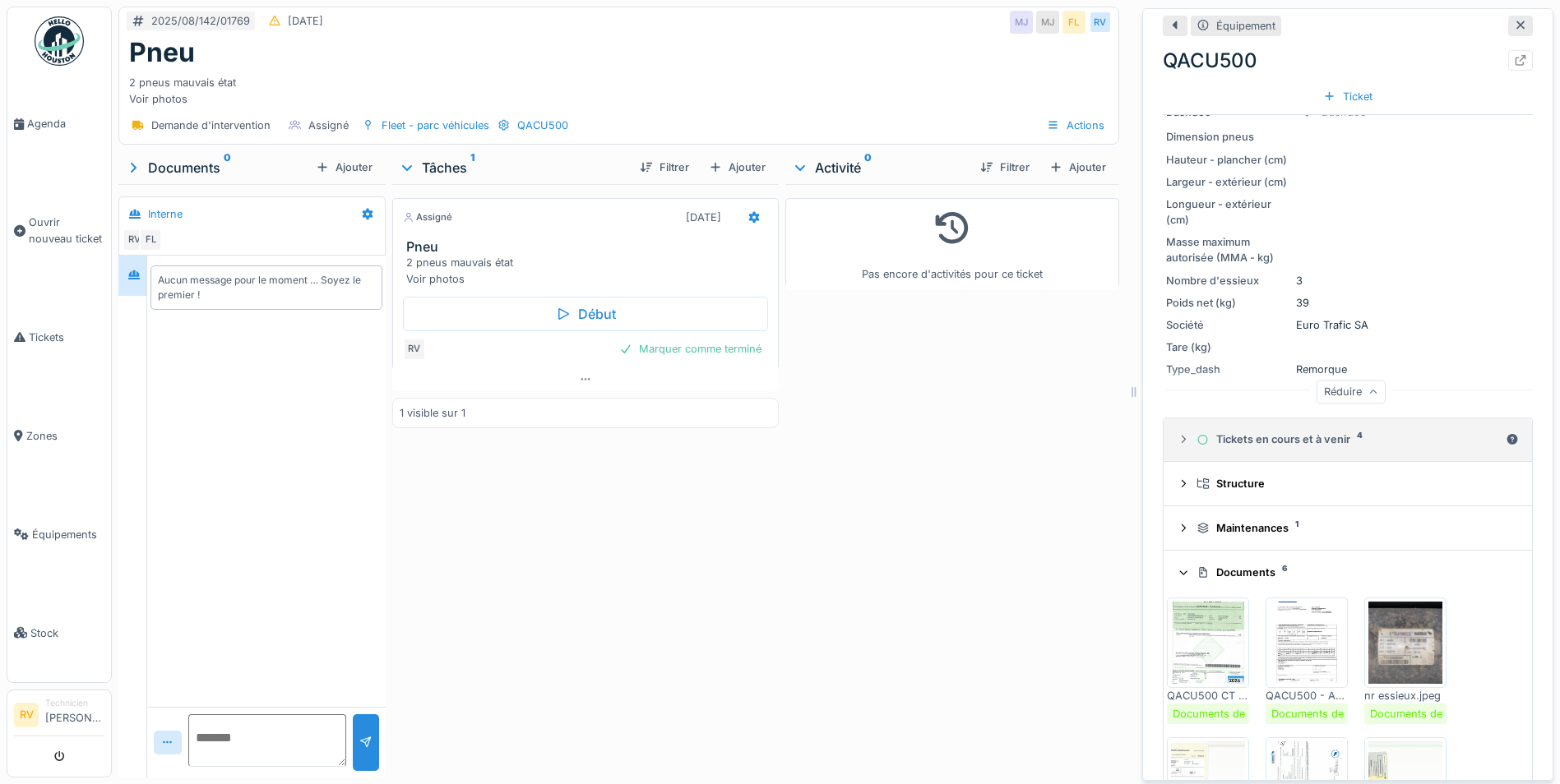
click at [1334, 436] on div "Tickets en cours et à venir 4" at bounding box center [1347, 439] width 302 height 15
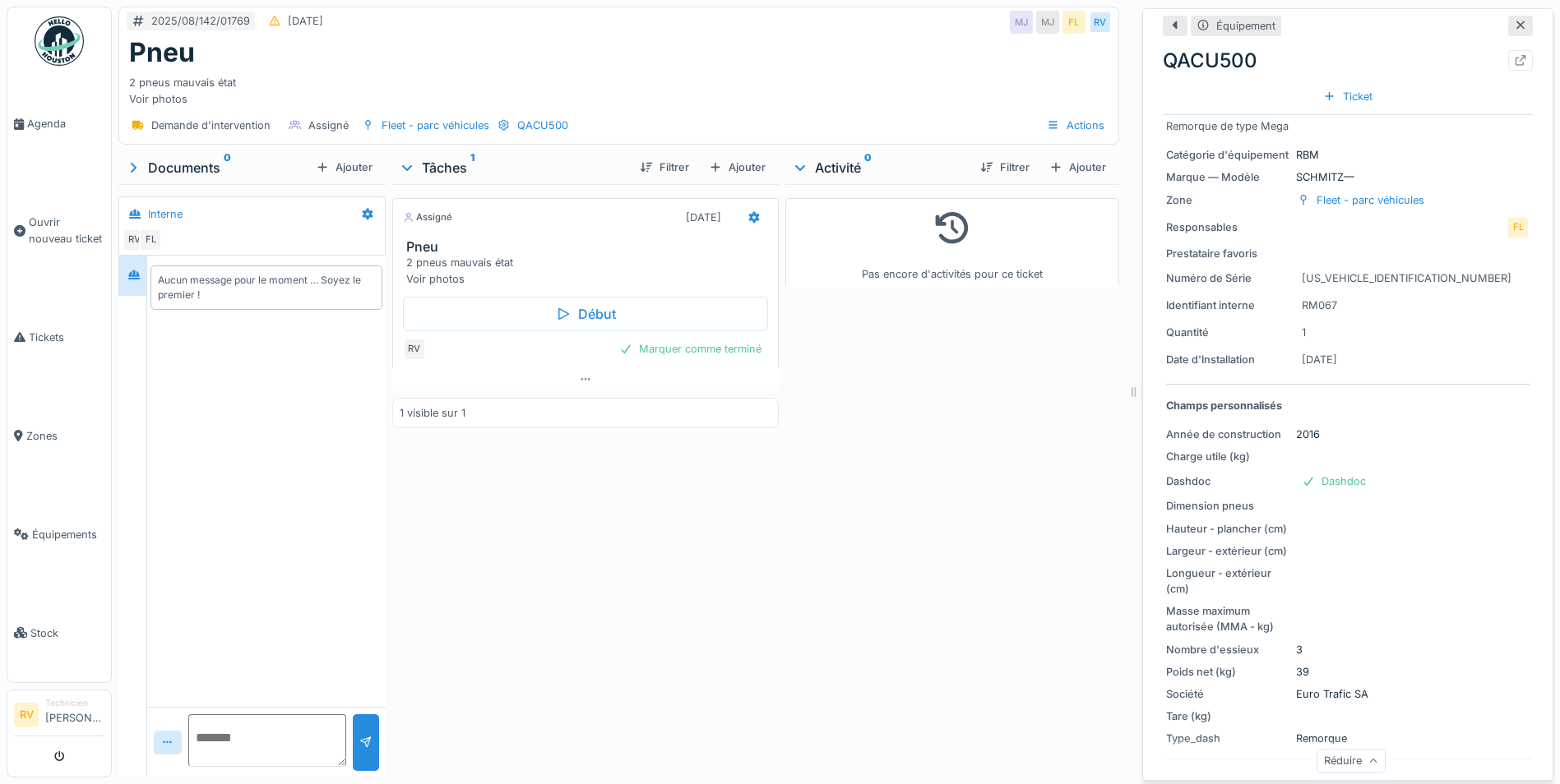
scroll to position [0, 0]
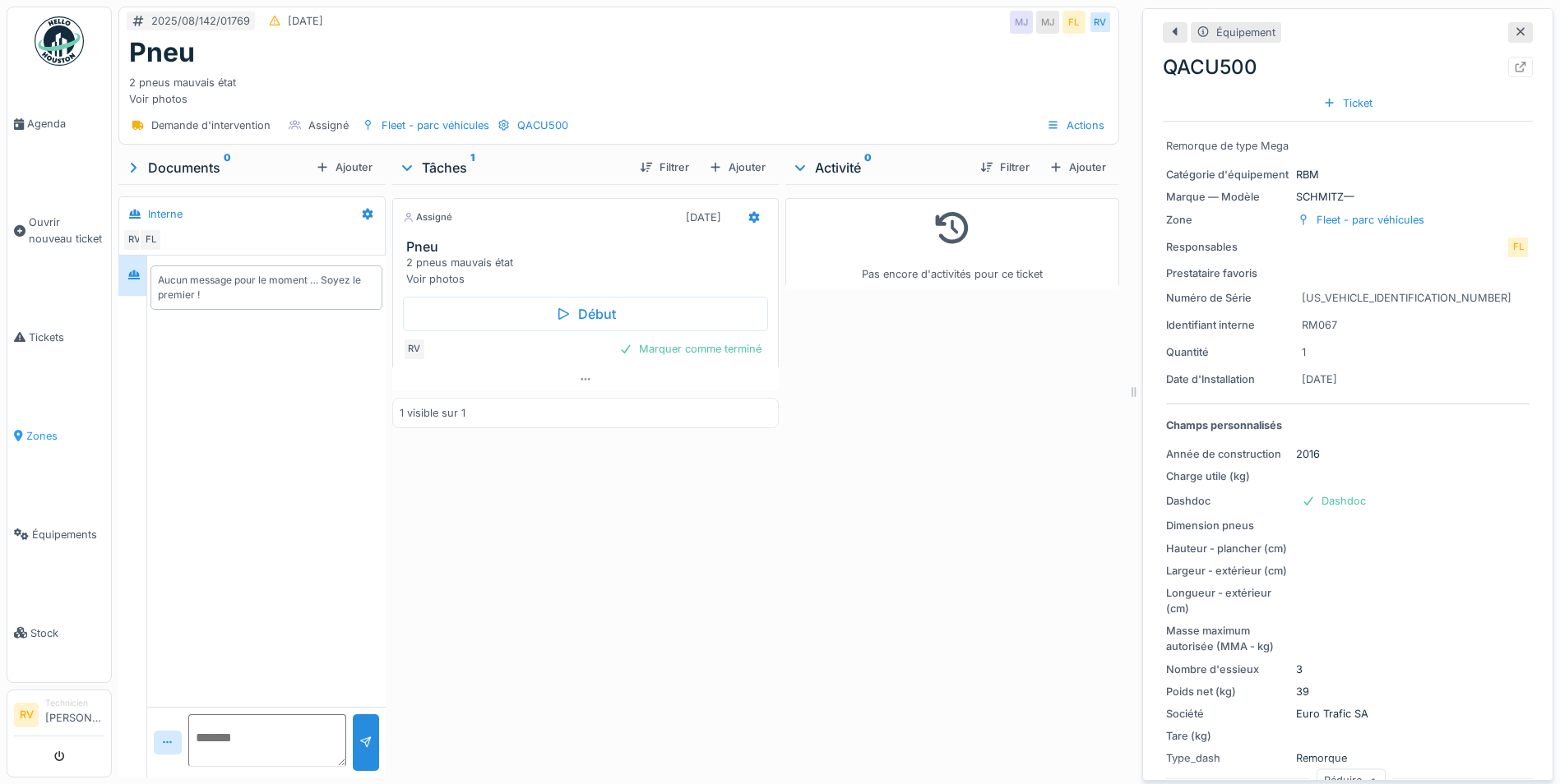
click at [46, 436] on span "Zones" at bounding box center [65, 436] width 78 height 15
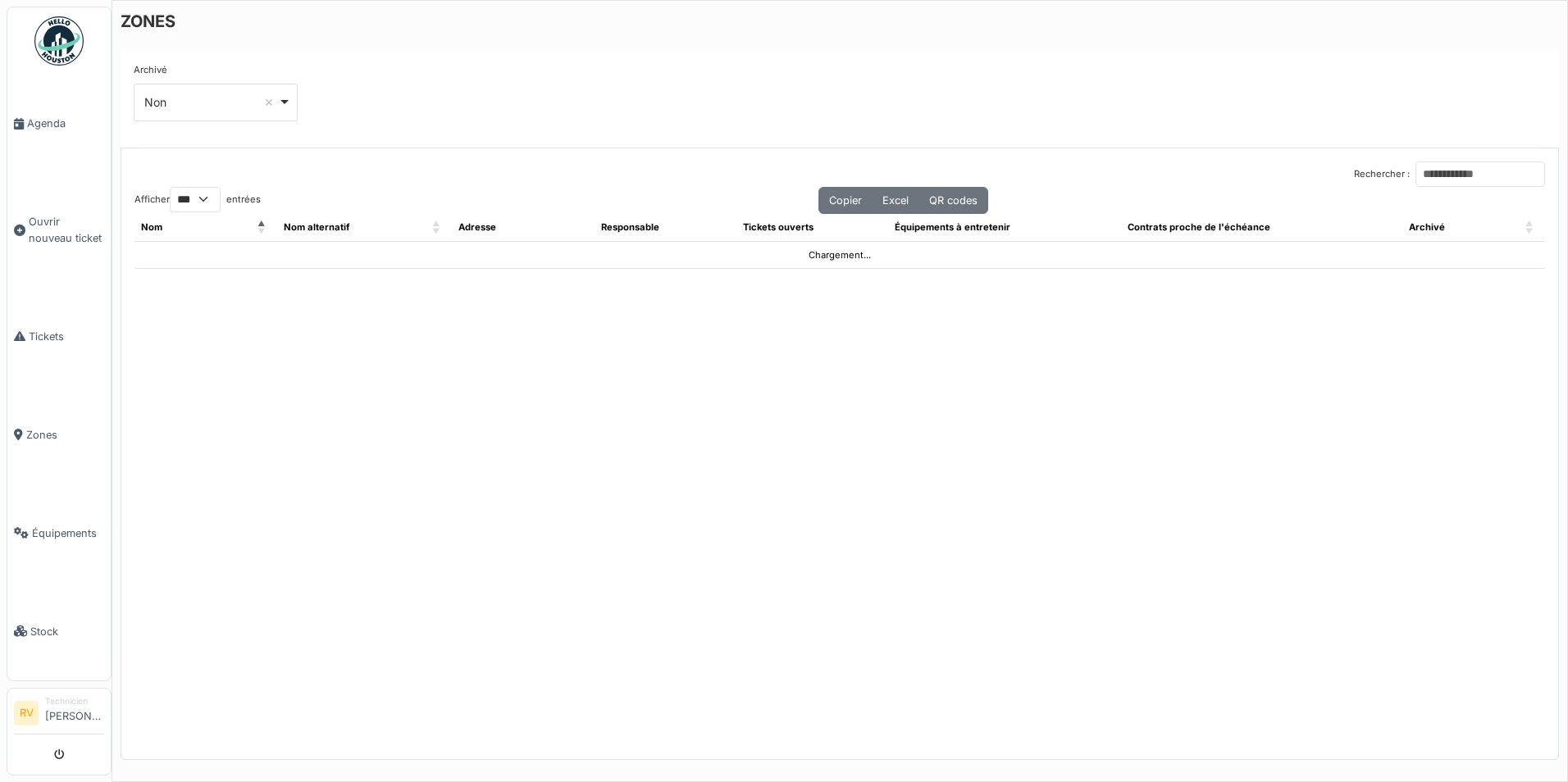
select select "***"
click at [55, 534] on span "Équipements" at bounding box center [68, 533] width 72 height 15
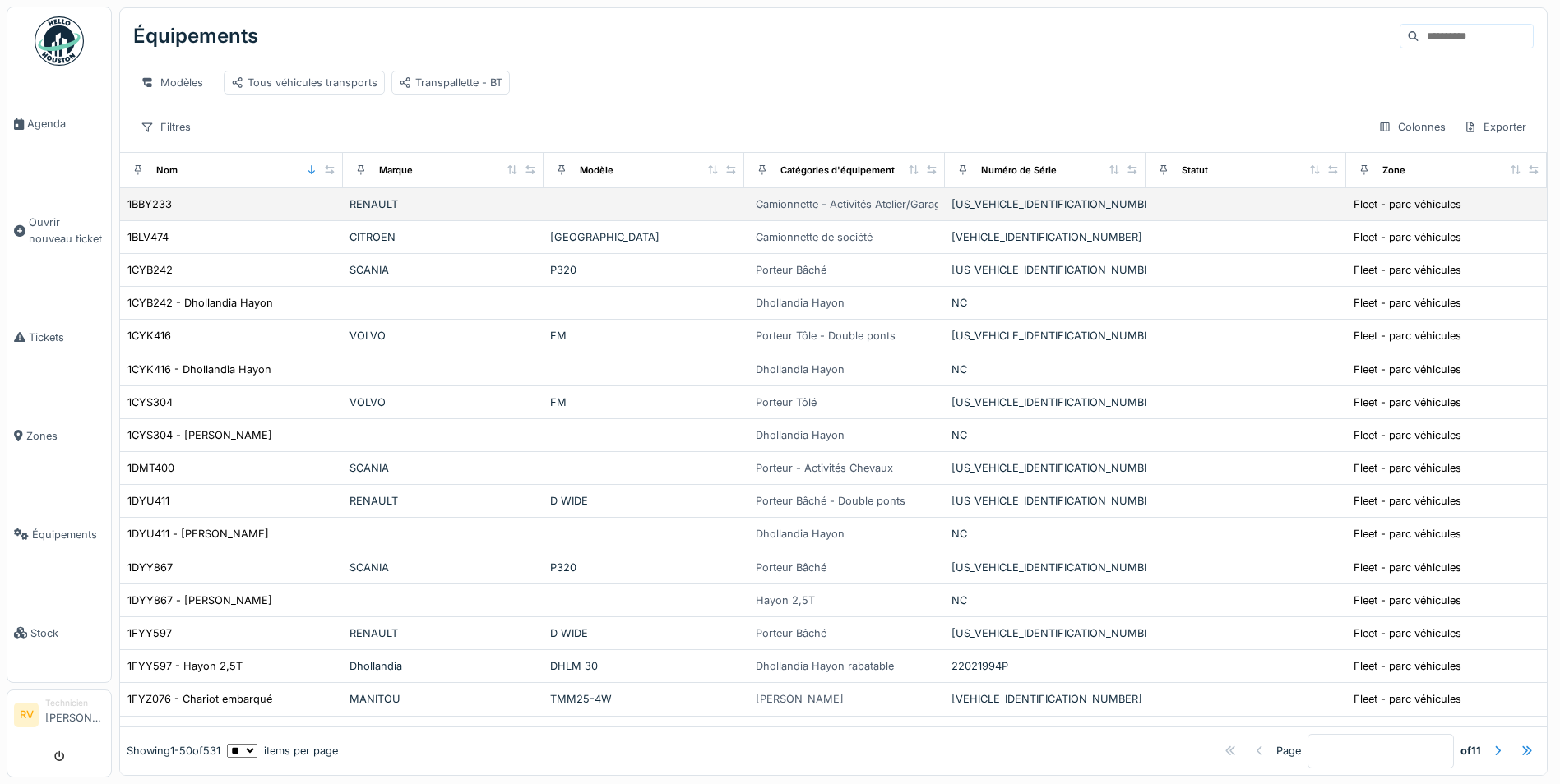
click at [274, 213] on div "1BBY233" at bounding box center [232, 204] width 210 height 17
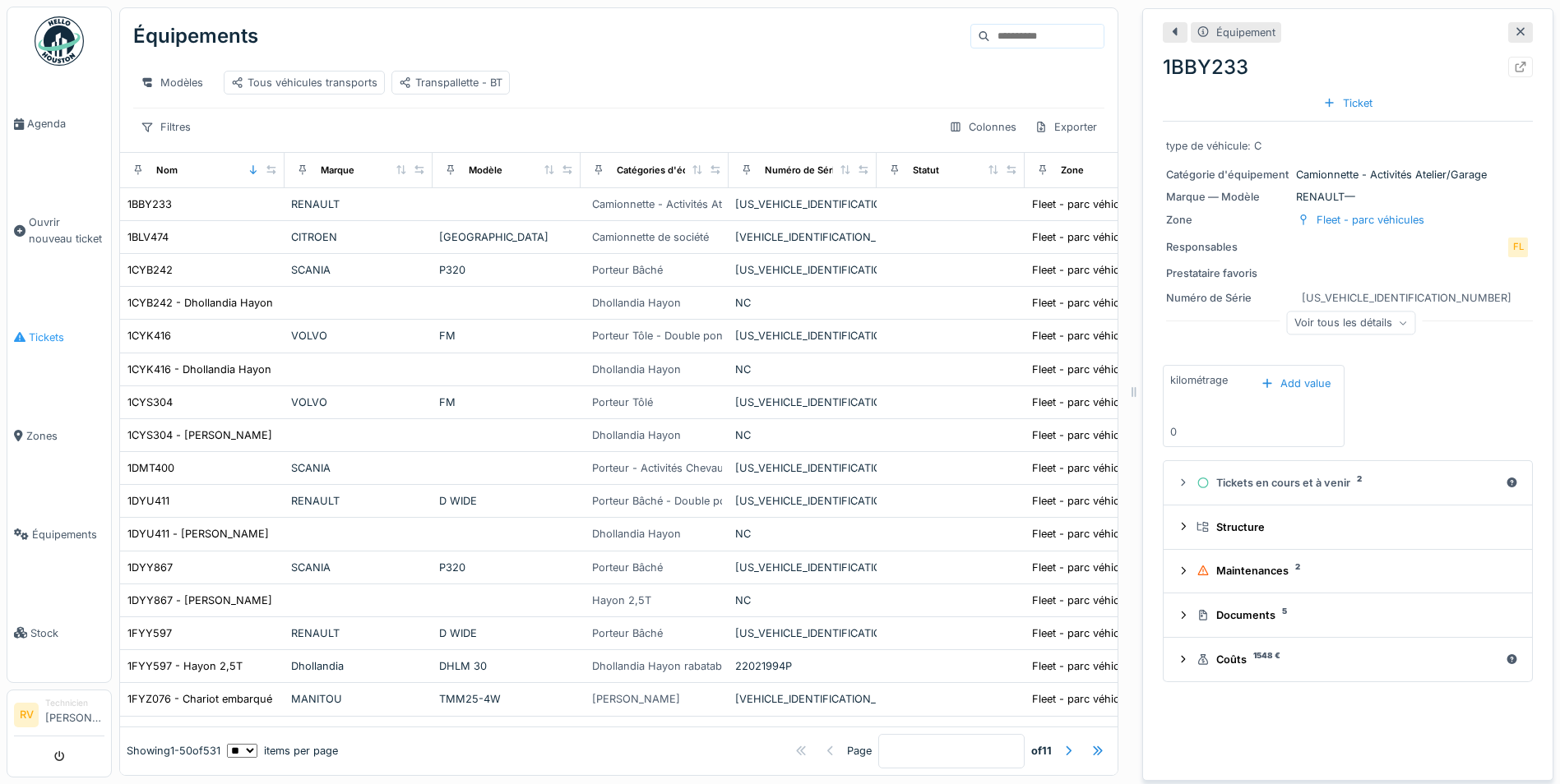
click at [43, 336] on span "Tickets" at bounding box center [66, 337] width 76 height 15
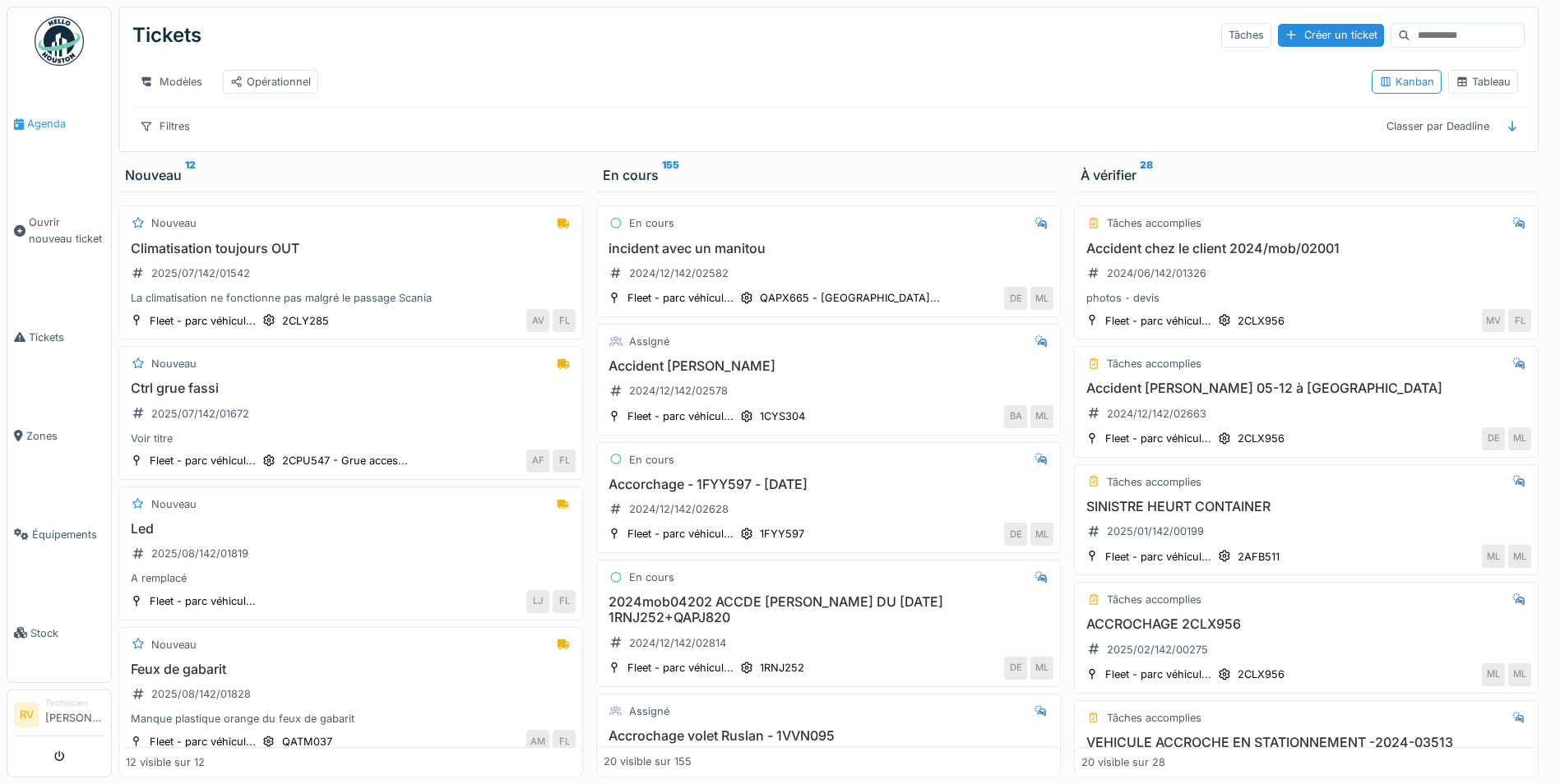
click at [53, 122] on span "Agenda" at bounding box center [66, 124] width 77 height 15
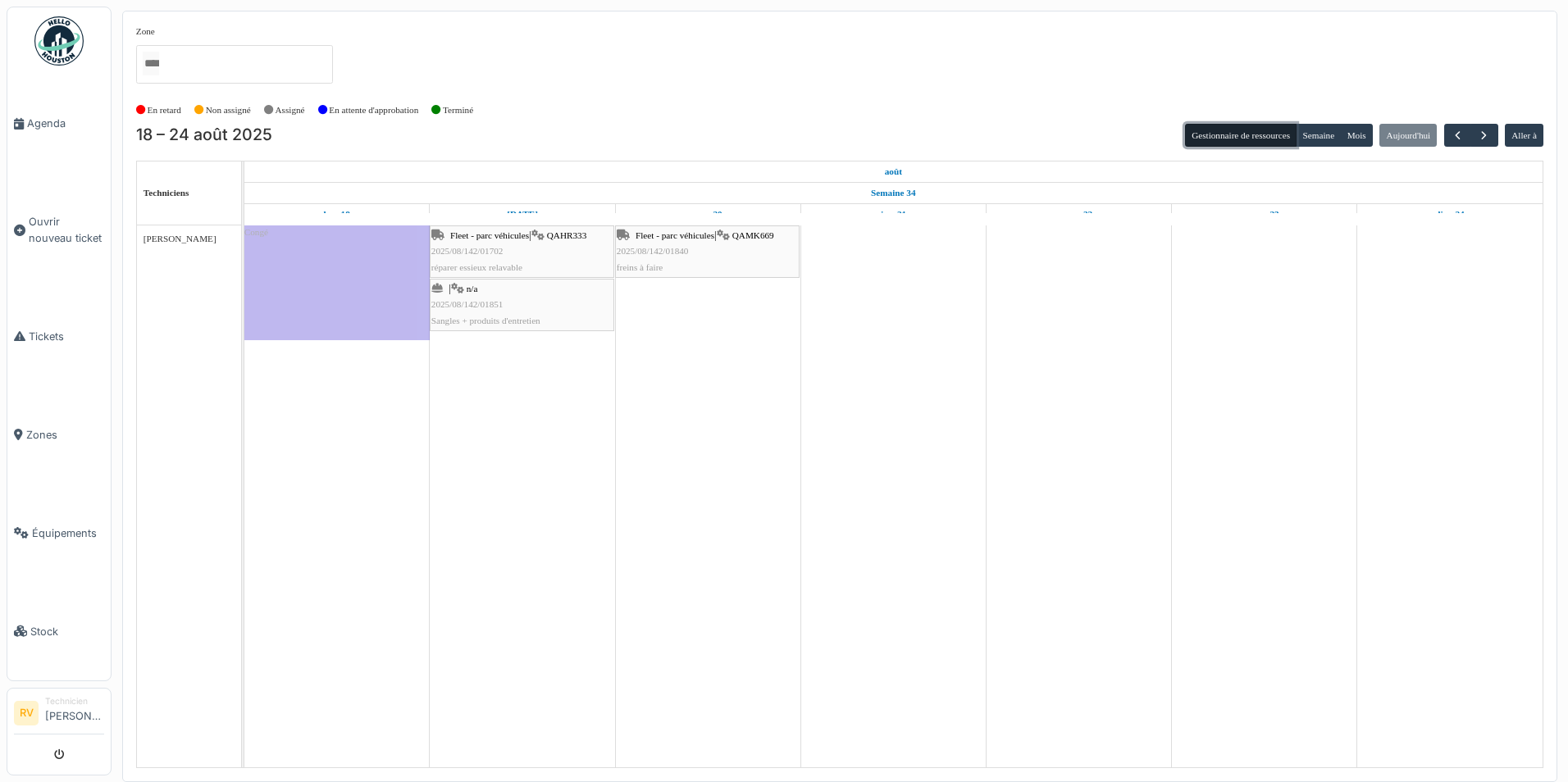
click at [1247, 139] on button "Gestionnaire de ressources" at bounding box center [1241, 135] width 112 height 23
click at [1457, 132] on span "button" at bounding box center [1458, 136] width 14 height 14
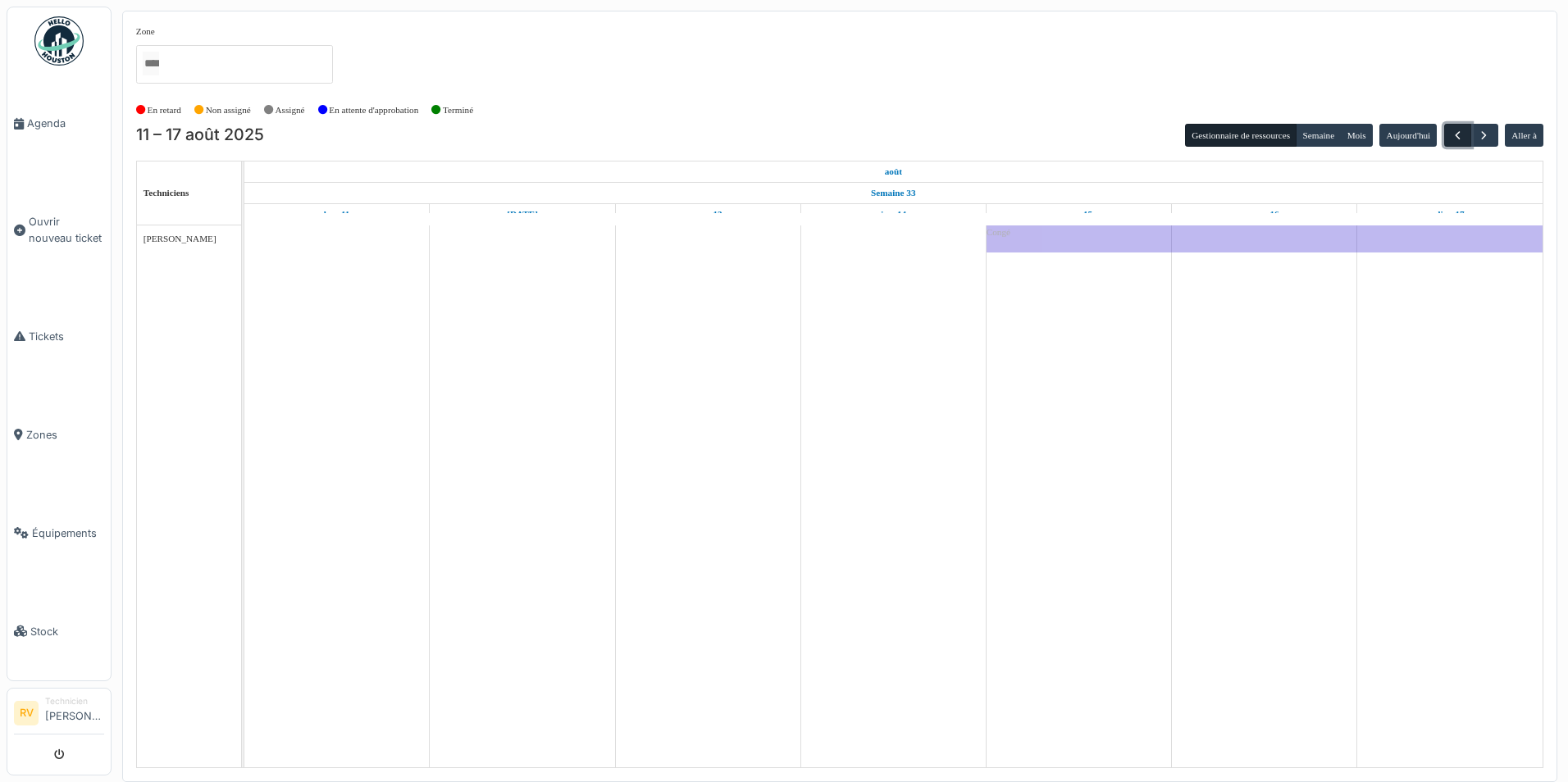
click at [1456, 132] on span "button" at bounding box center [1458, 136] width 14 height 14
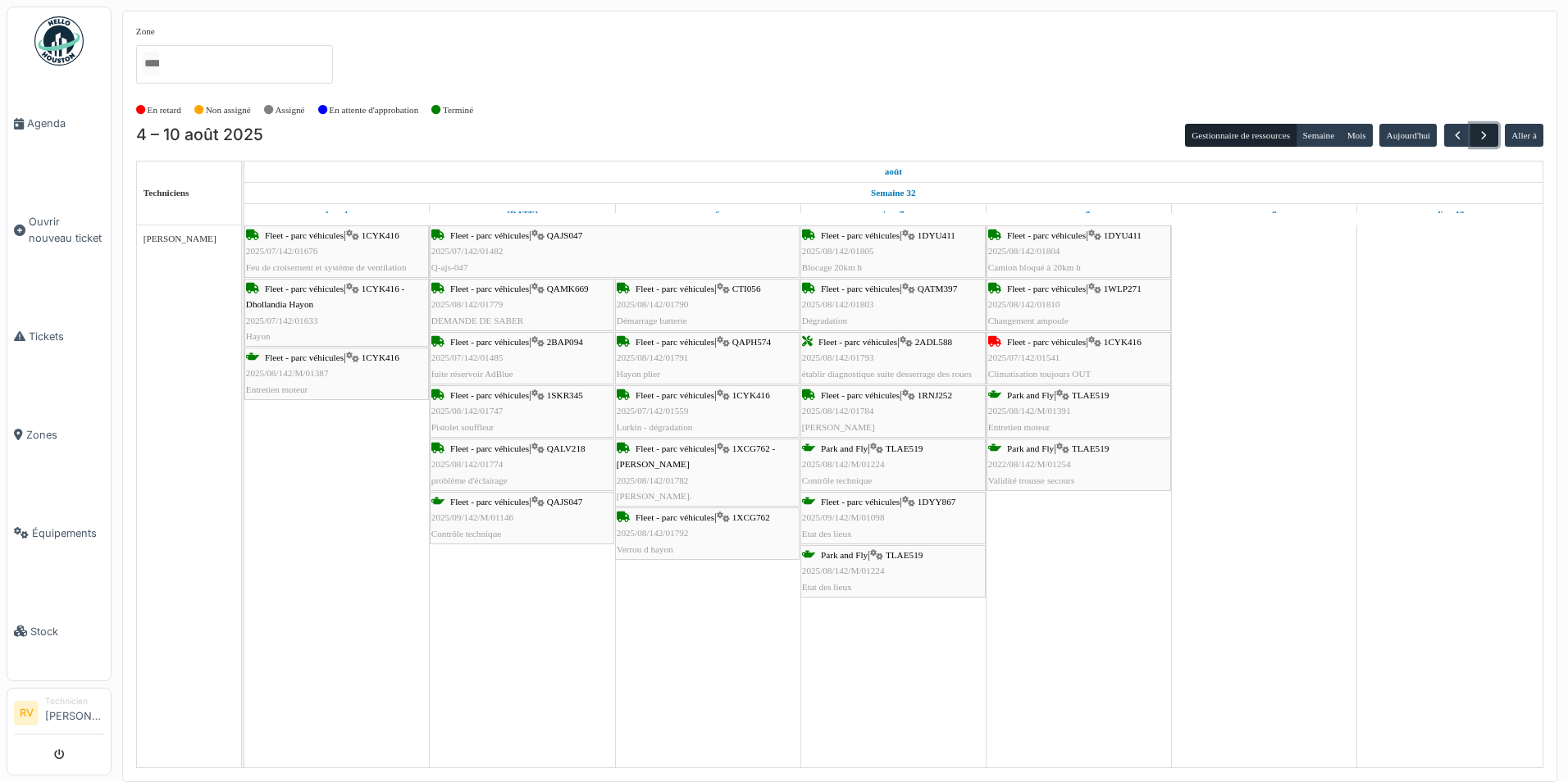
click at [1488, 131] on span "button" at bounding box center [1484, 136] width 14 height 14
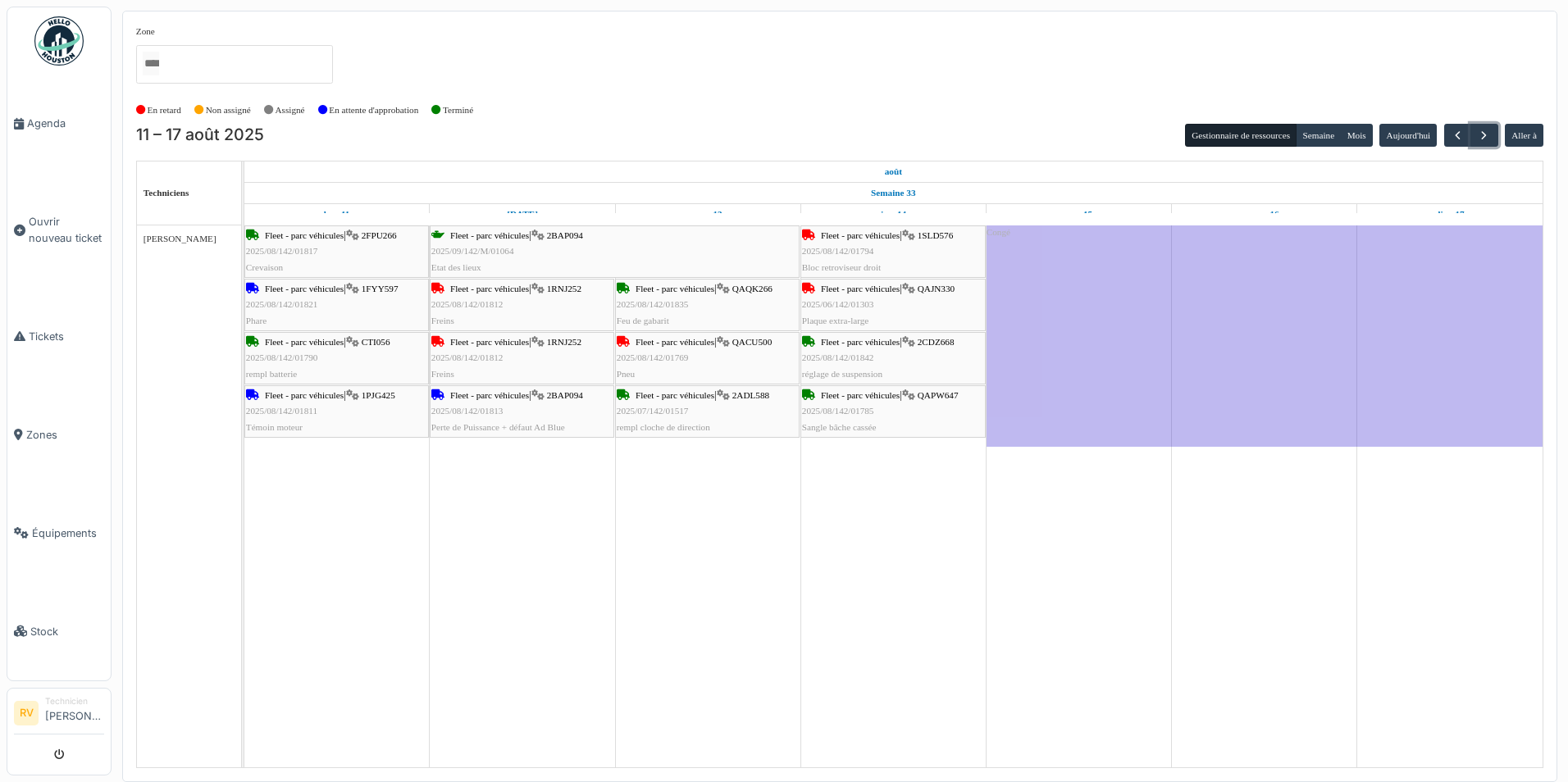
click at [477, 308] on span "2025/08/142/01812" at bounding box center [467, 304] width 72 height 9
click at [438, 288] on icon at bounding box center [437, 288] width 13 height 10
click at [554, 285] on span "1RNJ252" at bounding box center [564, 288] width 34 height 9
click at [518, 300] on div "Fleet - parc véhicules | 1RNJ252 2025/08/142/01812 Freins" at bounding box center [521, 305] width 181 height 47
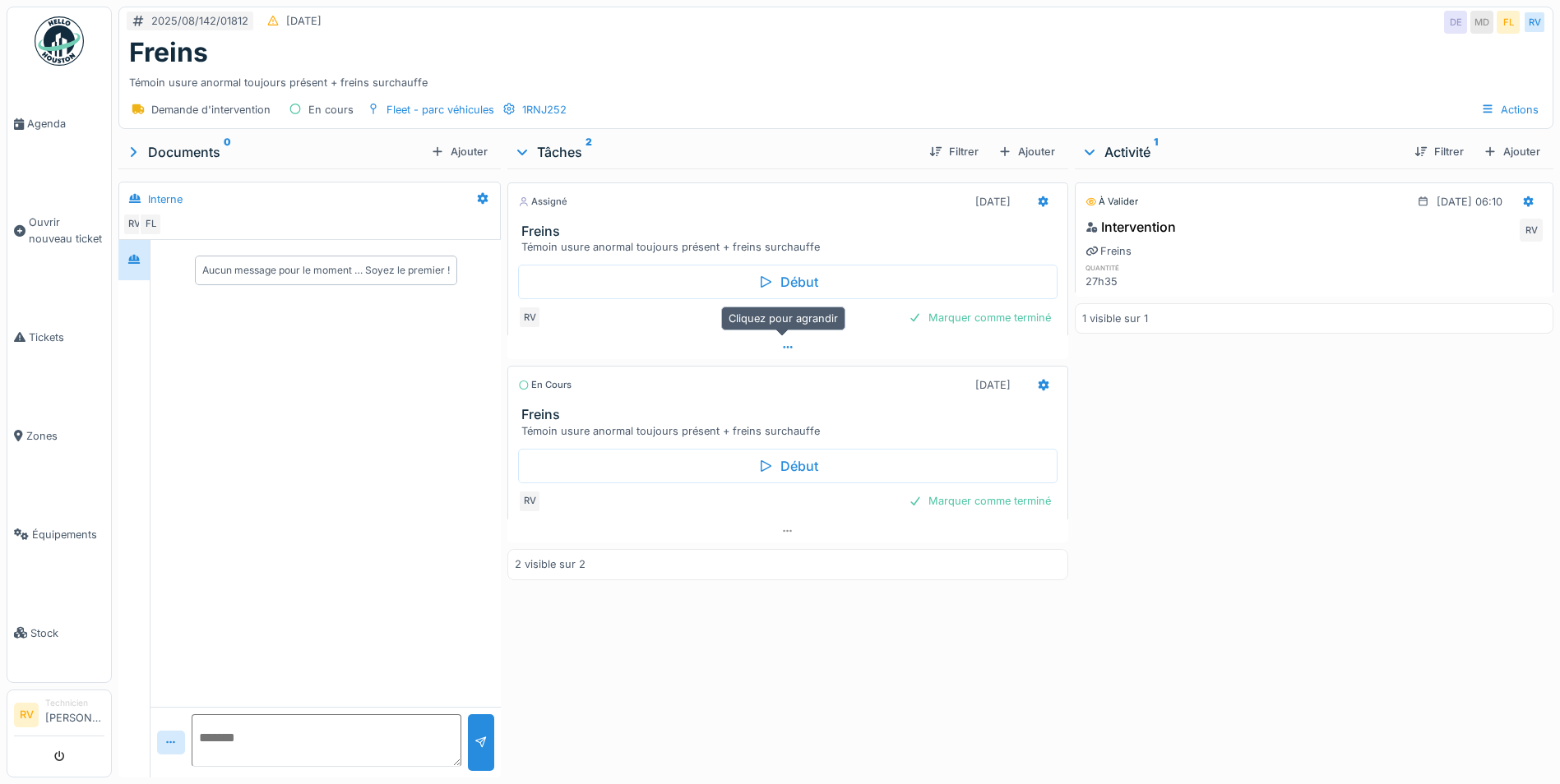
click at [784, 347] on icon at bounding box center [787, 347] width 13 height 10
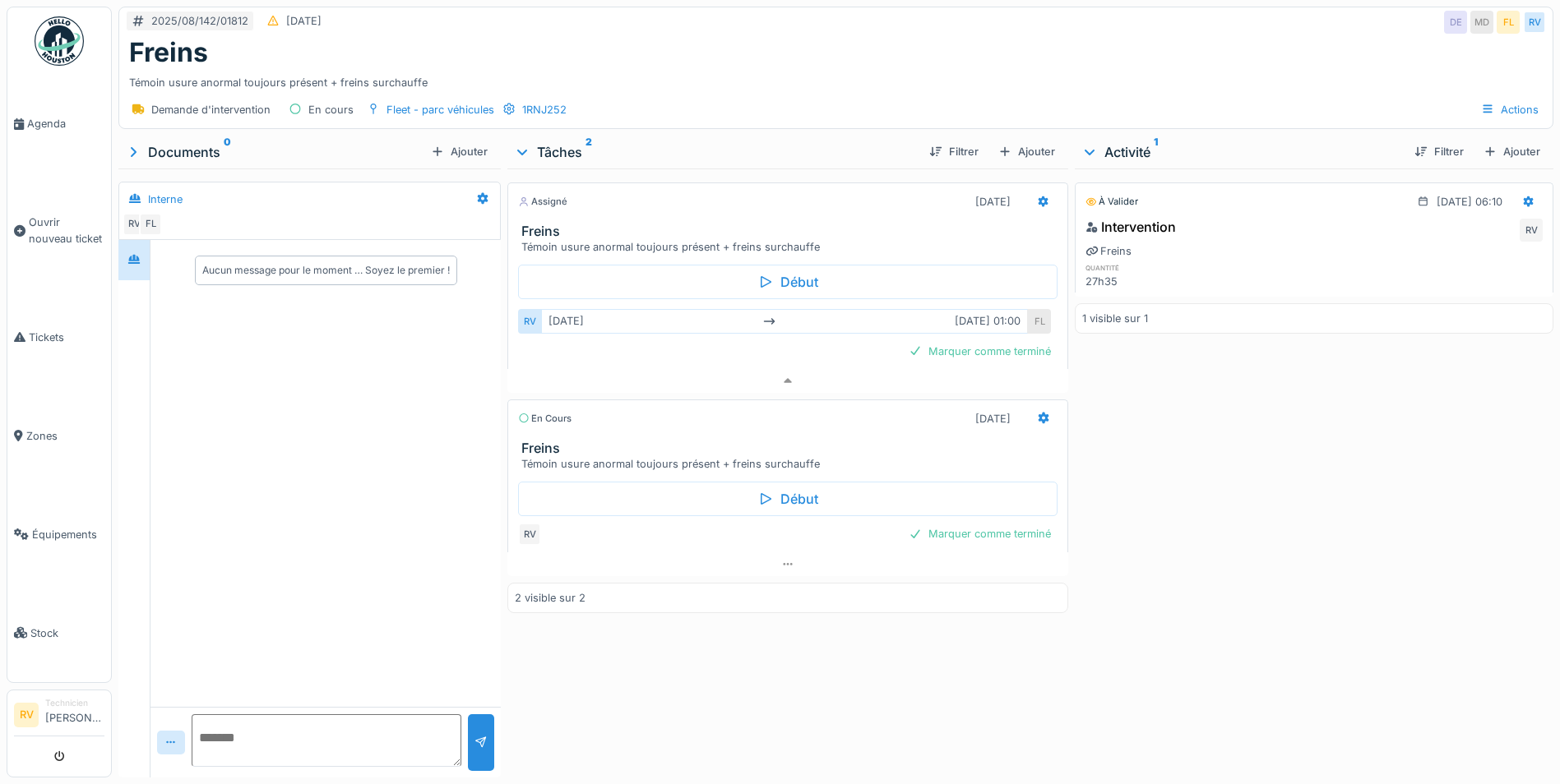
click at [1269, 262] on div at bounding box center [1319, 268] width 149 height 10
click at [1524, 195] on icon at bounding box center [1529, 201] width 10 height 11
click at [1284, 262] on div at bounding box center [1319, 268] width 149 height 10
click at [781, 559] on icon at bounding box center [787, 564] width 13 height 10
click at [1038, 195] on icon at bounding box center [1043, 201] width 10 height 11
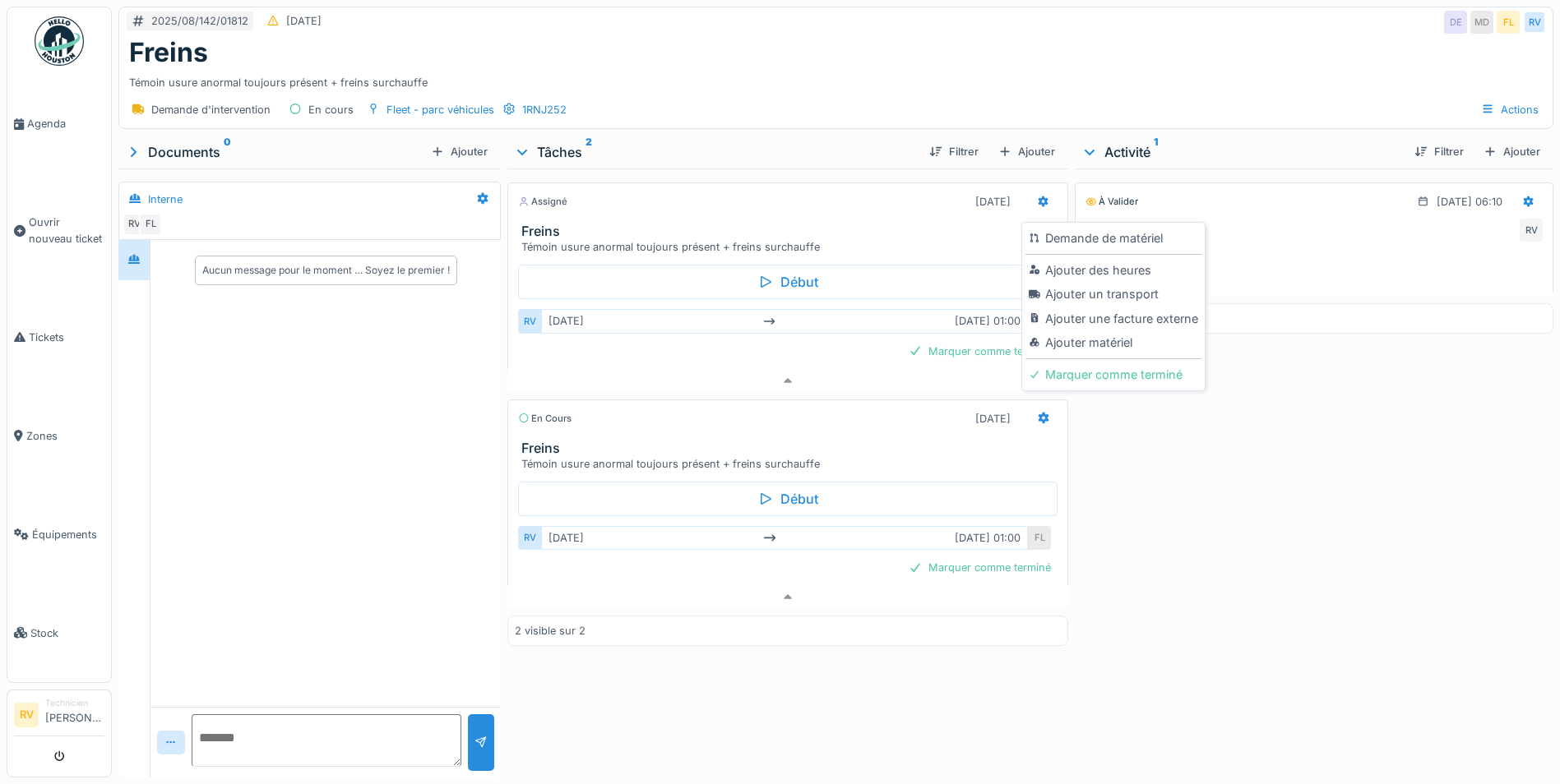
click at [1217, 510] on div "À valider [DATE] 06:10 Intervention RV Freins quantité 27h35 1 visible sur 1" at bounding box center [1314, 470] width 479 height 602
click at [1094, 262] on h6 "quantité" at bounding box center [1160, 268] width 149 height 10
click at [1179, 262] on h6 "quantité" at bounding box center [1160, 268] width 149 height 10
click at [1215, 310] on div "1 visible sur 1" at bounding box center [1314, 318] width 479 height 30
click at [356, 724] on textarea at bounding box center [326, 740] width 269 height 52
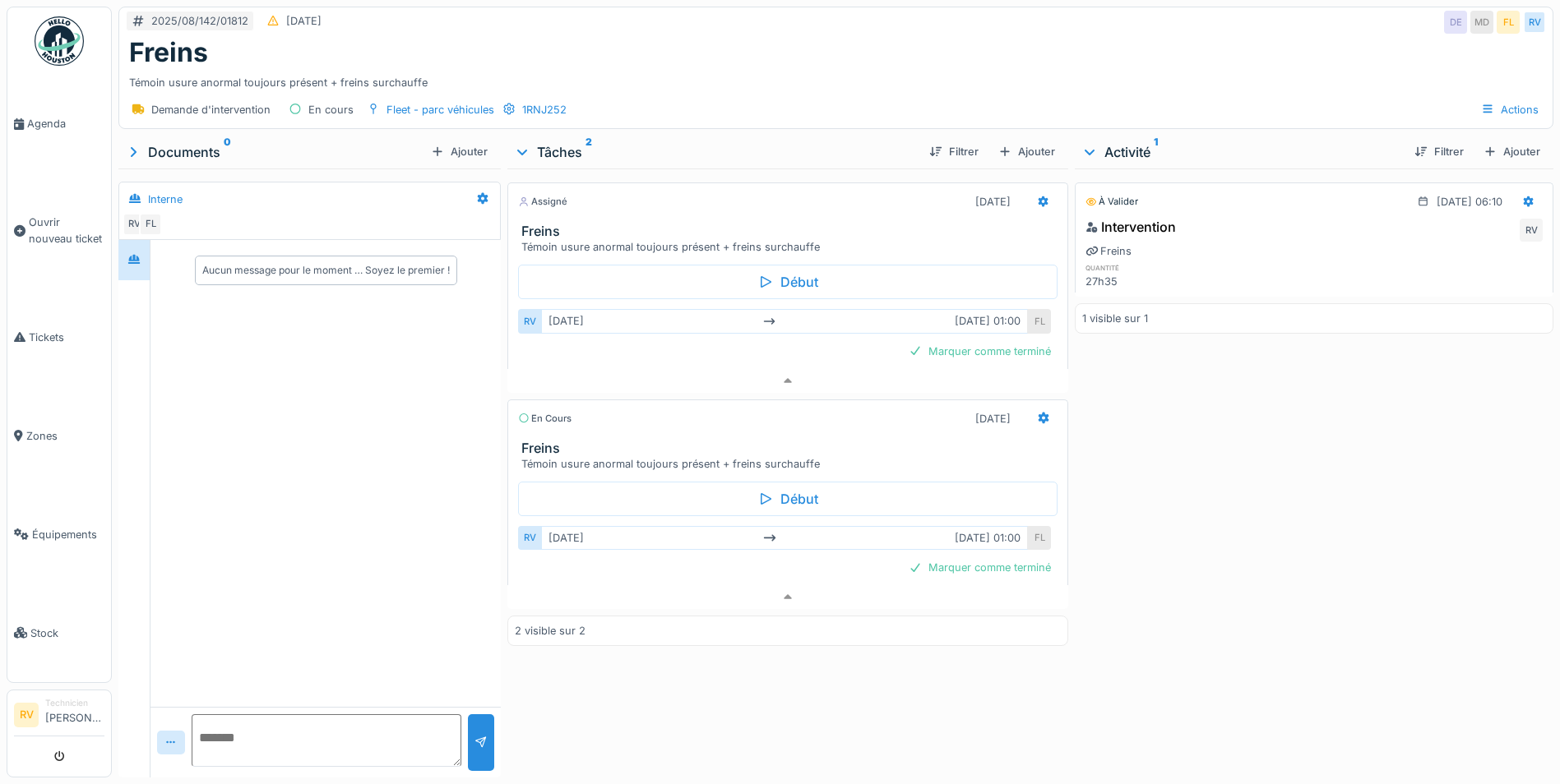
click at [336, 724] on textarea at bounding box center [326, 740] width 269 height 52
type textarea "**********"
drag, startPoint x: 394, startPoint y: 726, endPoint x: 123, endPoint y: 719, distance: 271.1
click at [122, 719] on div "**********" at bounding box center [310, 509] width 382 height 538
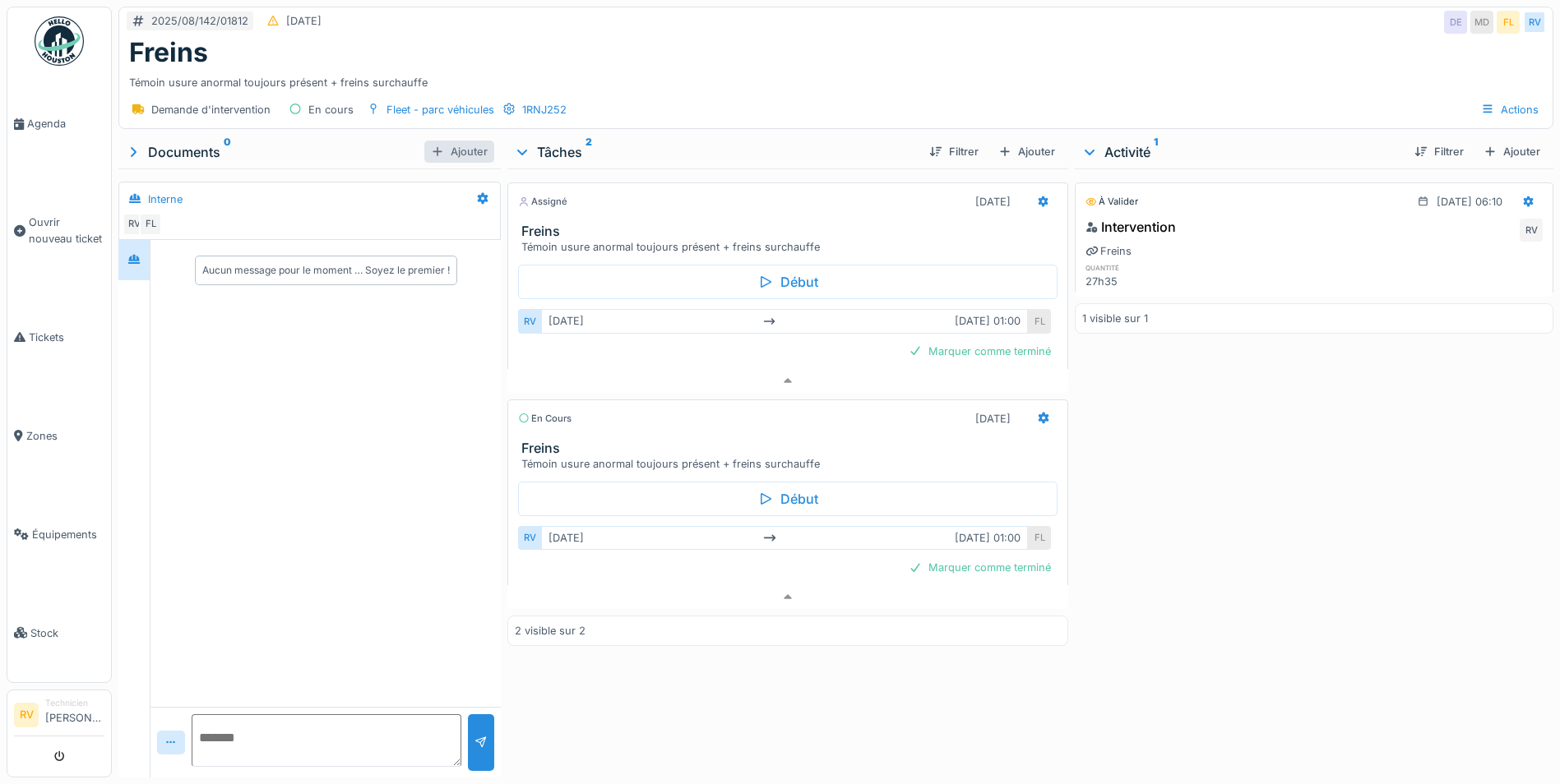
click at [448, 147] on div "Ajouter" at bounding box center [459, 151] width 70 height 22
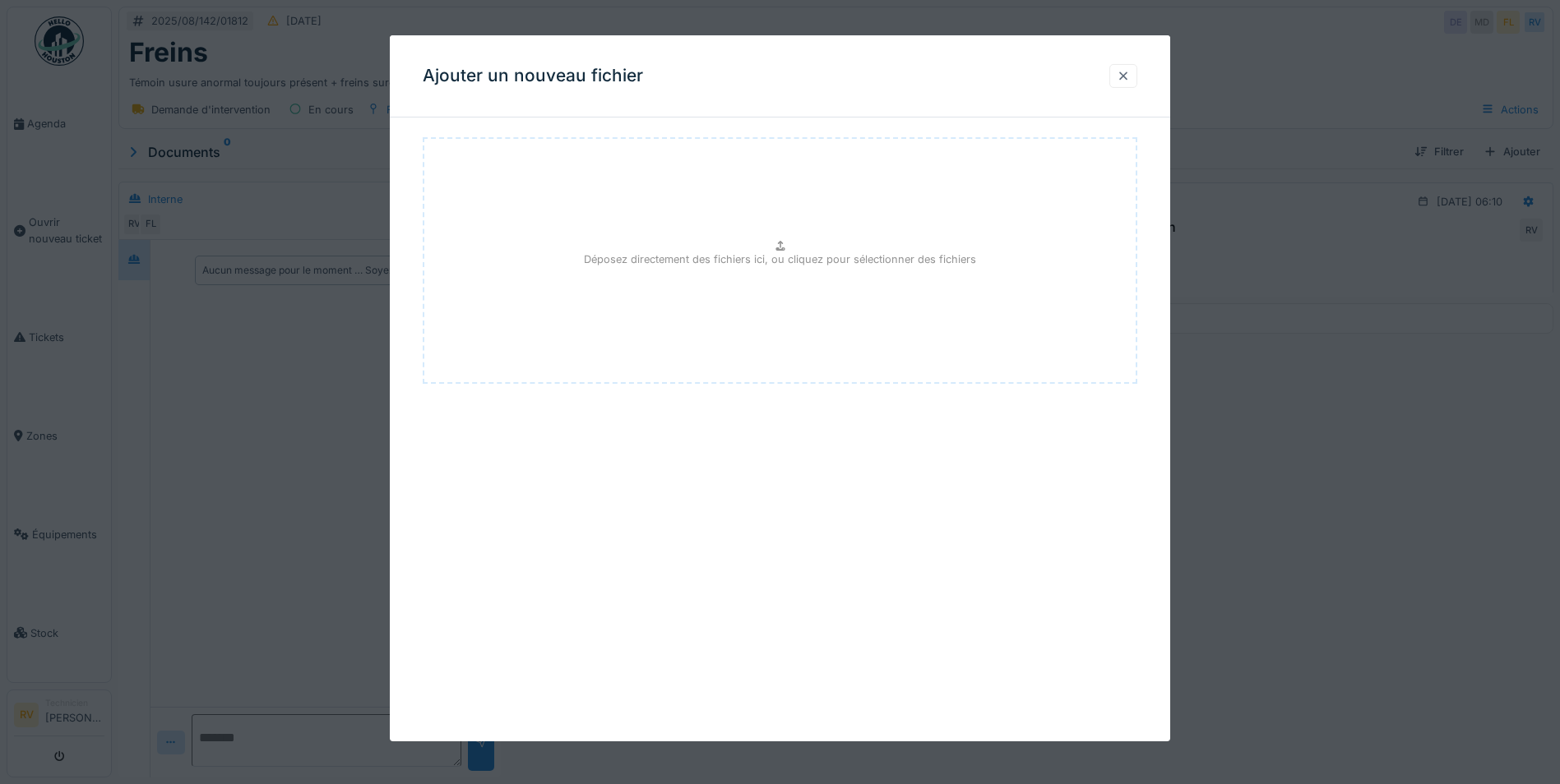
click at [1130, 79] on div at bounding box center [1123, 76] width 13 height 15
